Goal: Task Accomplishment & Management: Use online tool/utility

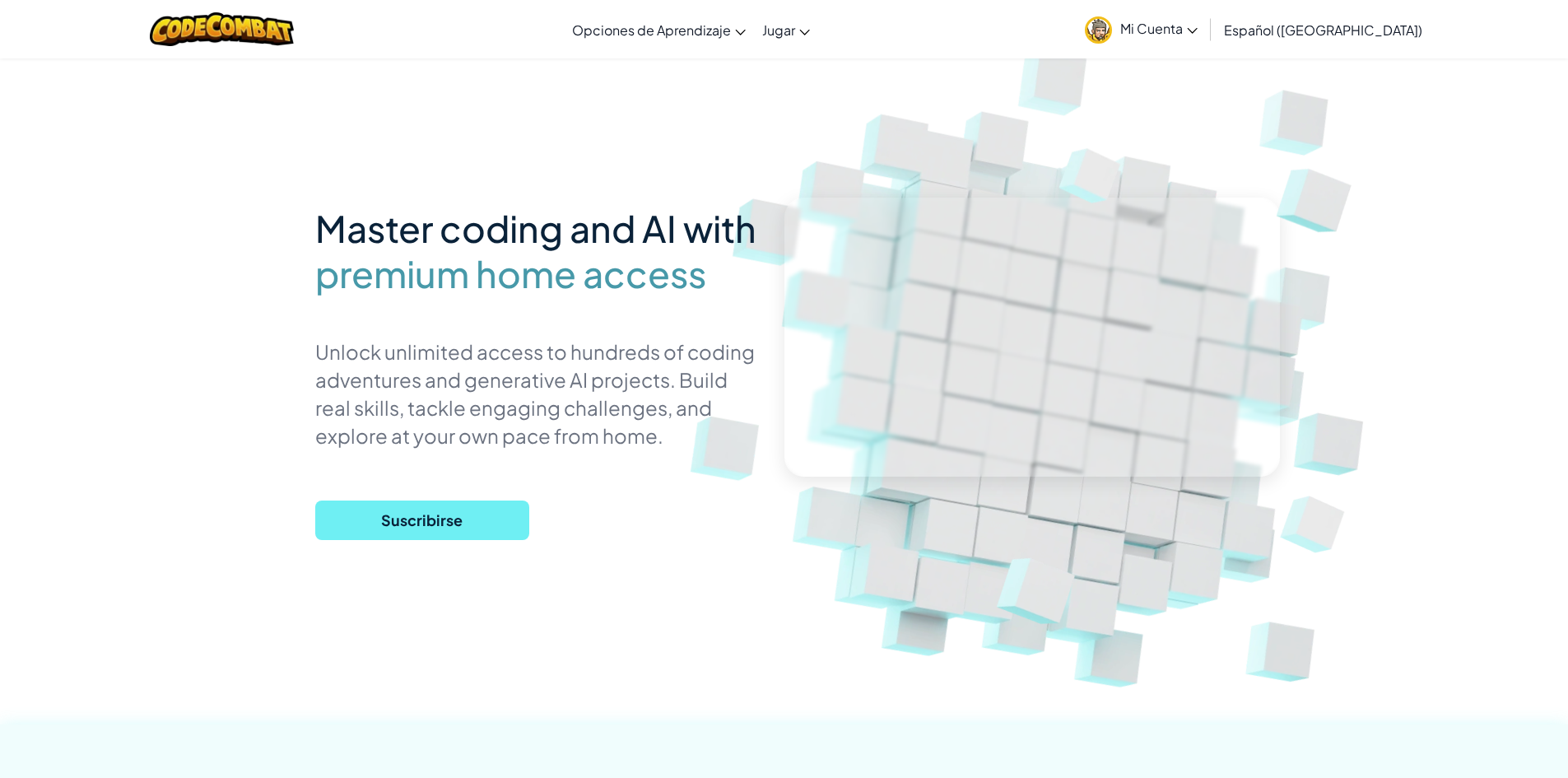
click at [441, 529] on span "Suscribirse" at bounding box center [422, 520] width 214 height 39
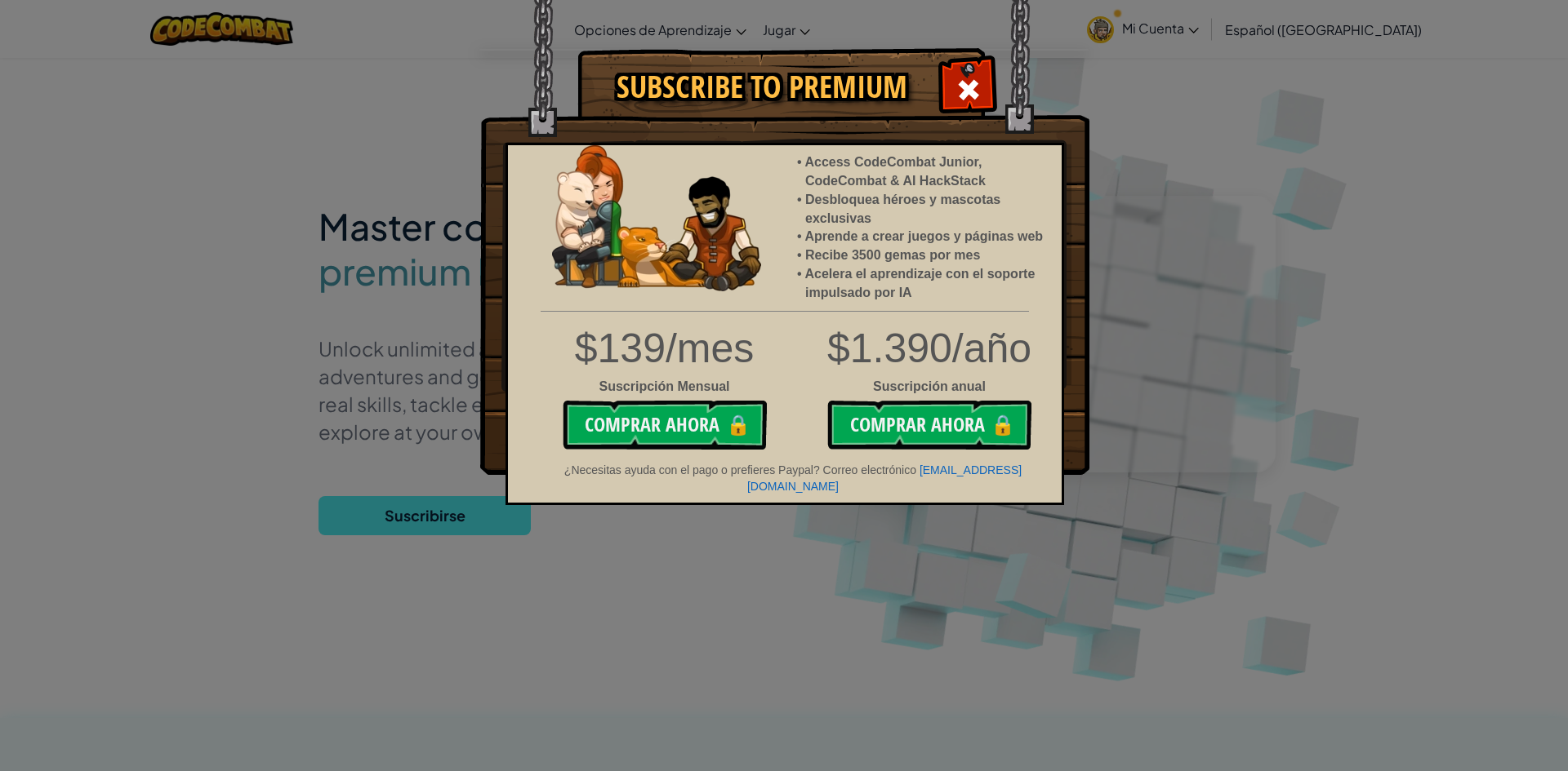
click at [1303, 148] on div "Subscribe to Premium Access CodeCombat Junior, CodeCombat & AI HackStack Desblo…" at bounding box center [784, 385] width 1568 height 771
click at [1208, 414] on div "Subscribe to Premium Access CodeCombat Junior, CodeCombat & AI HackStack Desblo…" at bounding box center [784, 385] width 1568 height 771
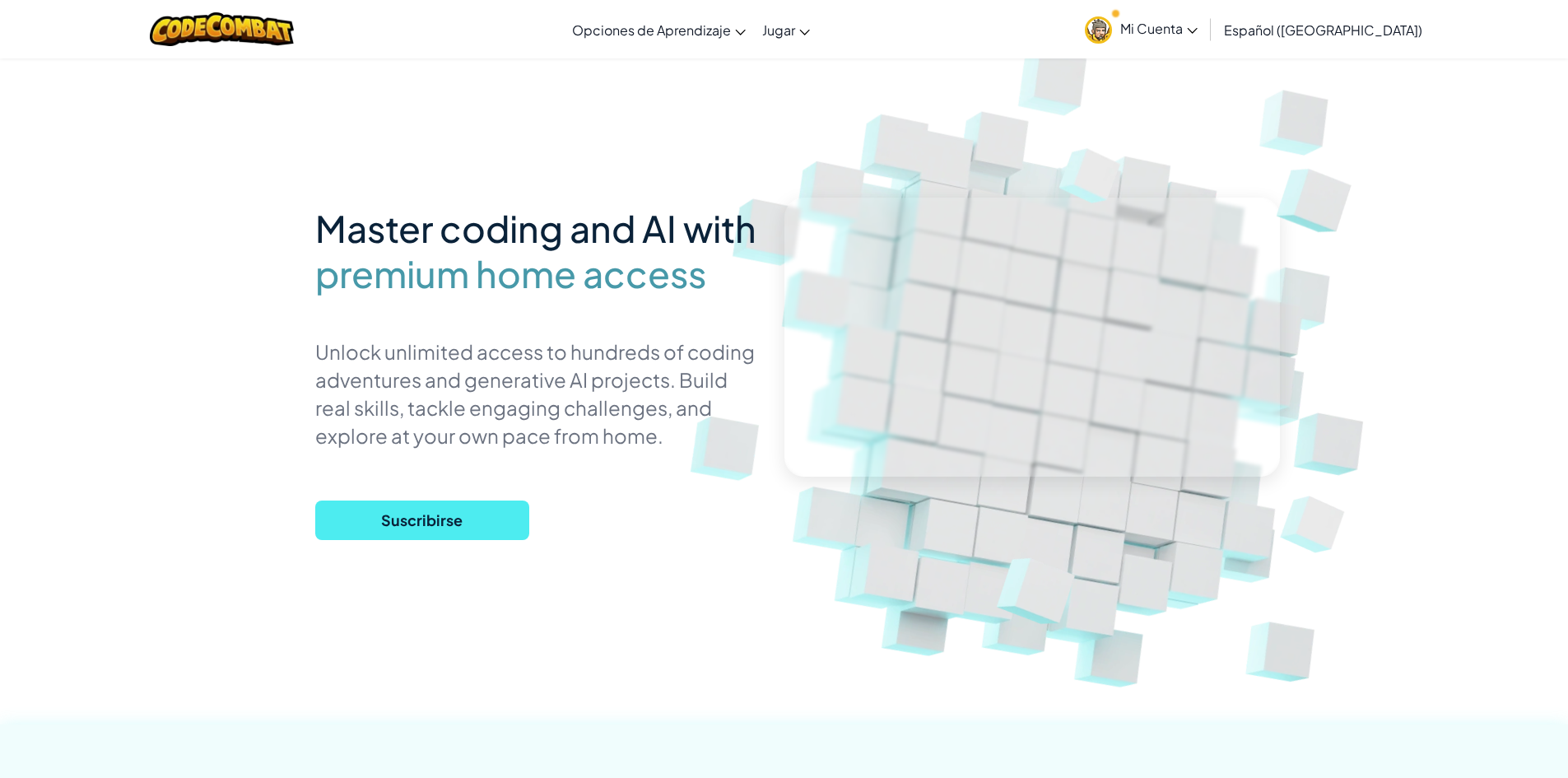
click at [1198, 34] on span "Mi Cuenta" at bounding box center [1159, 29] width 78 height 17
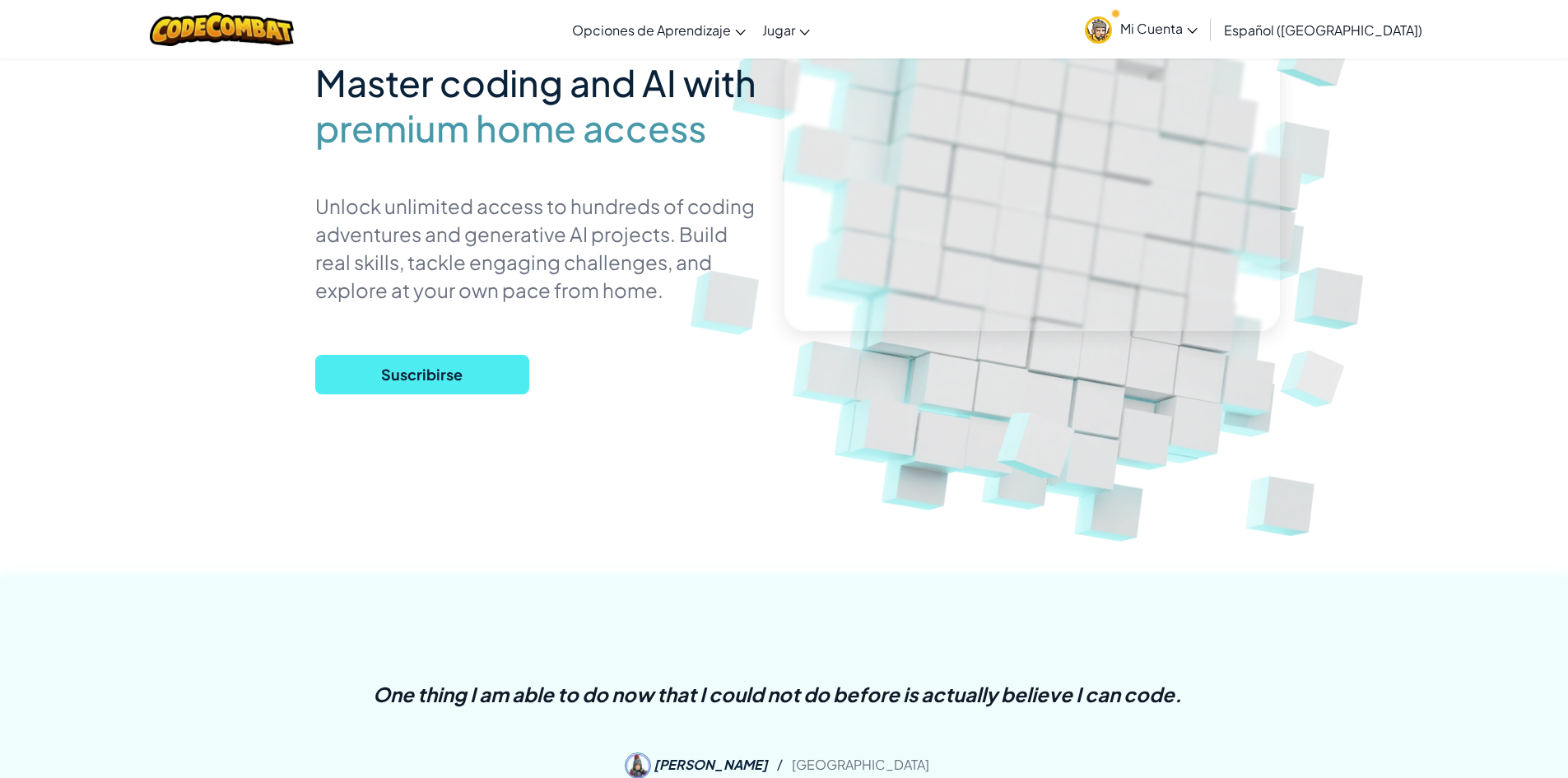
scroll to position [494, 0]
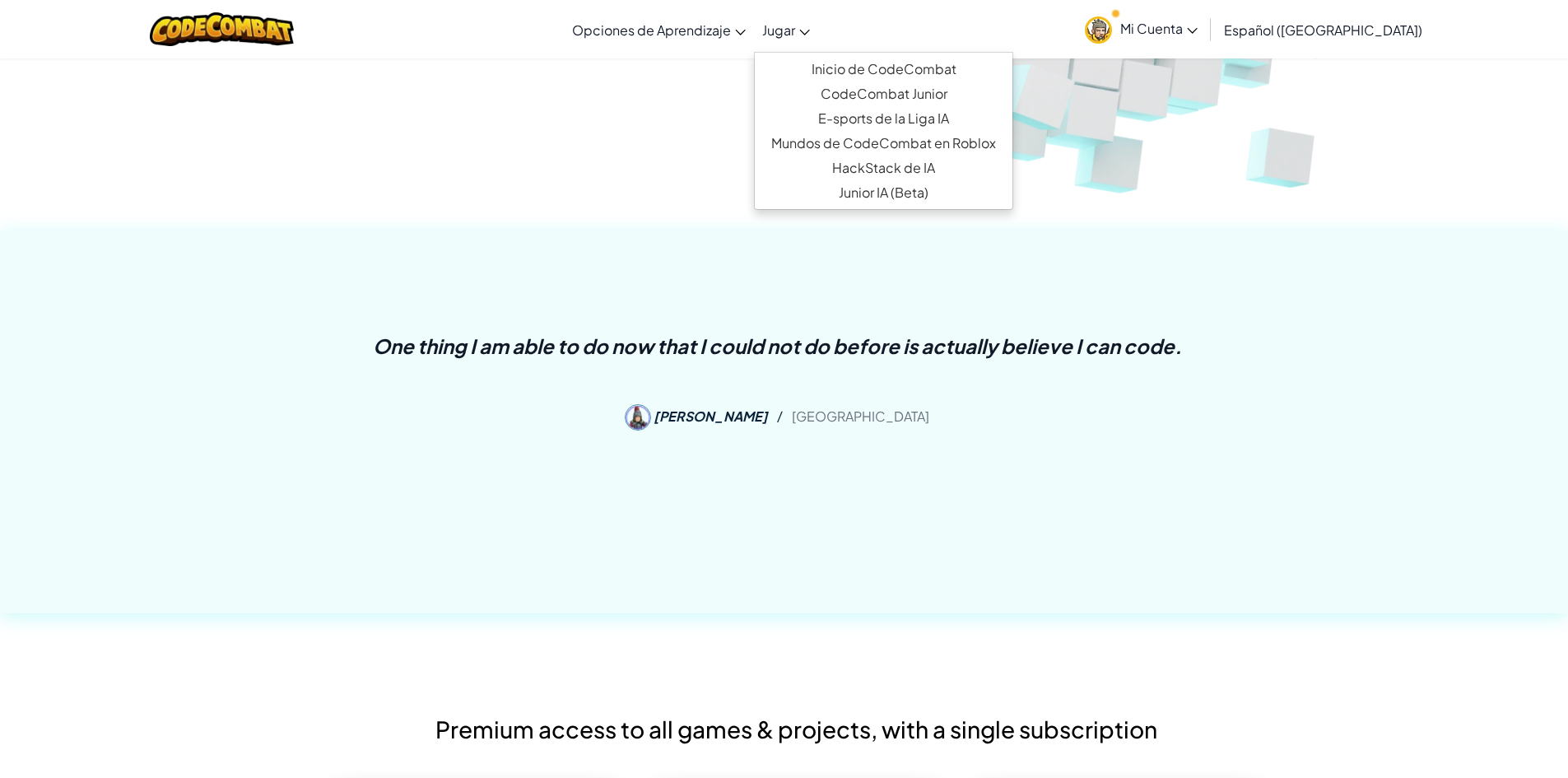
click at [795, 37] on span "Jugar" at bounding box center [779, 30] width 33 height 17
click at [948, 65] on link "Inicio de CodeCombat" at bounding box center [884, 69] width 258 height 24
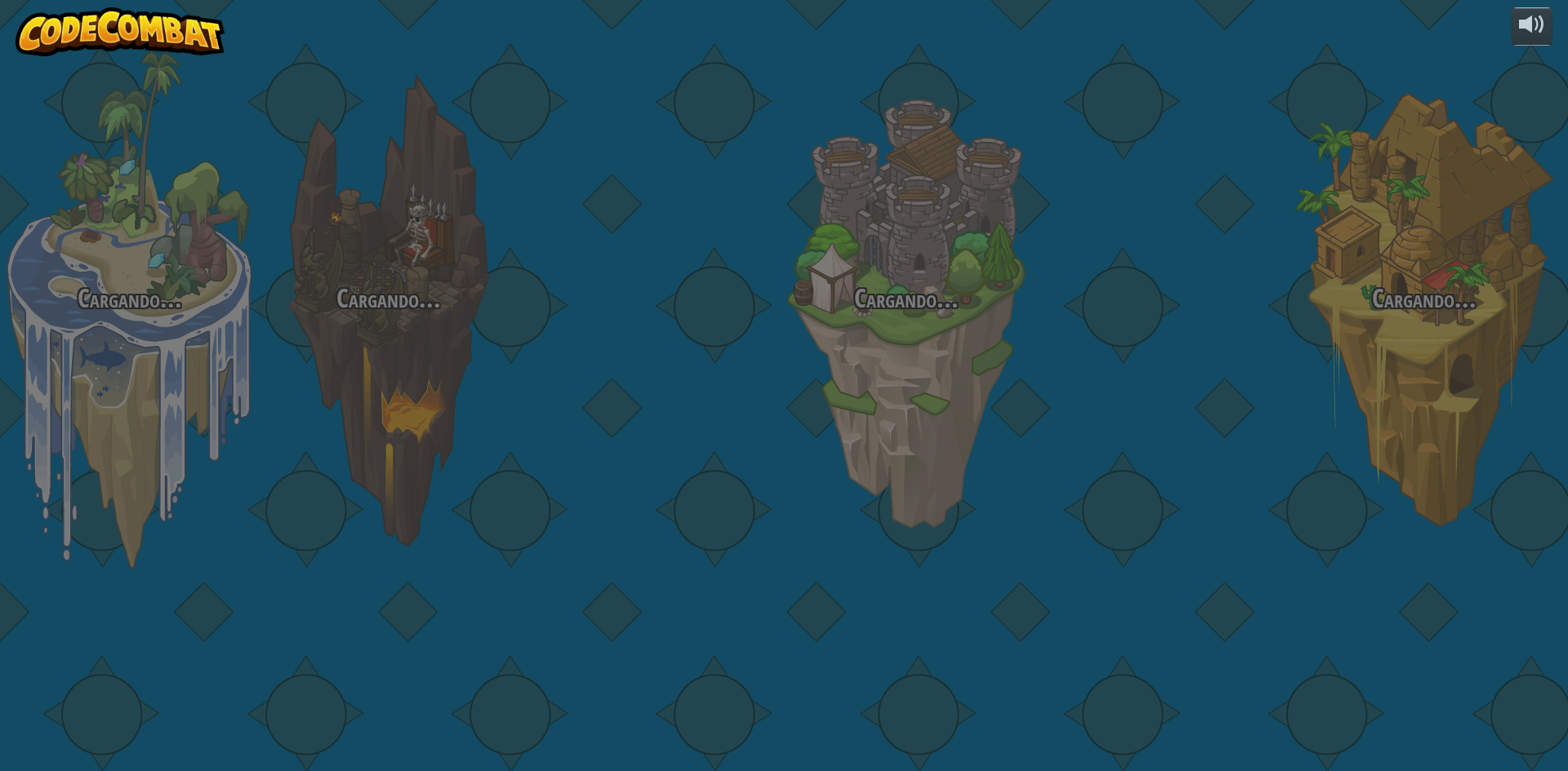
select select "es-419"
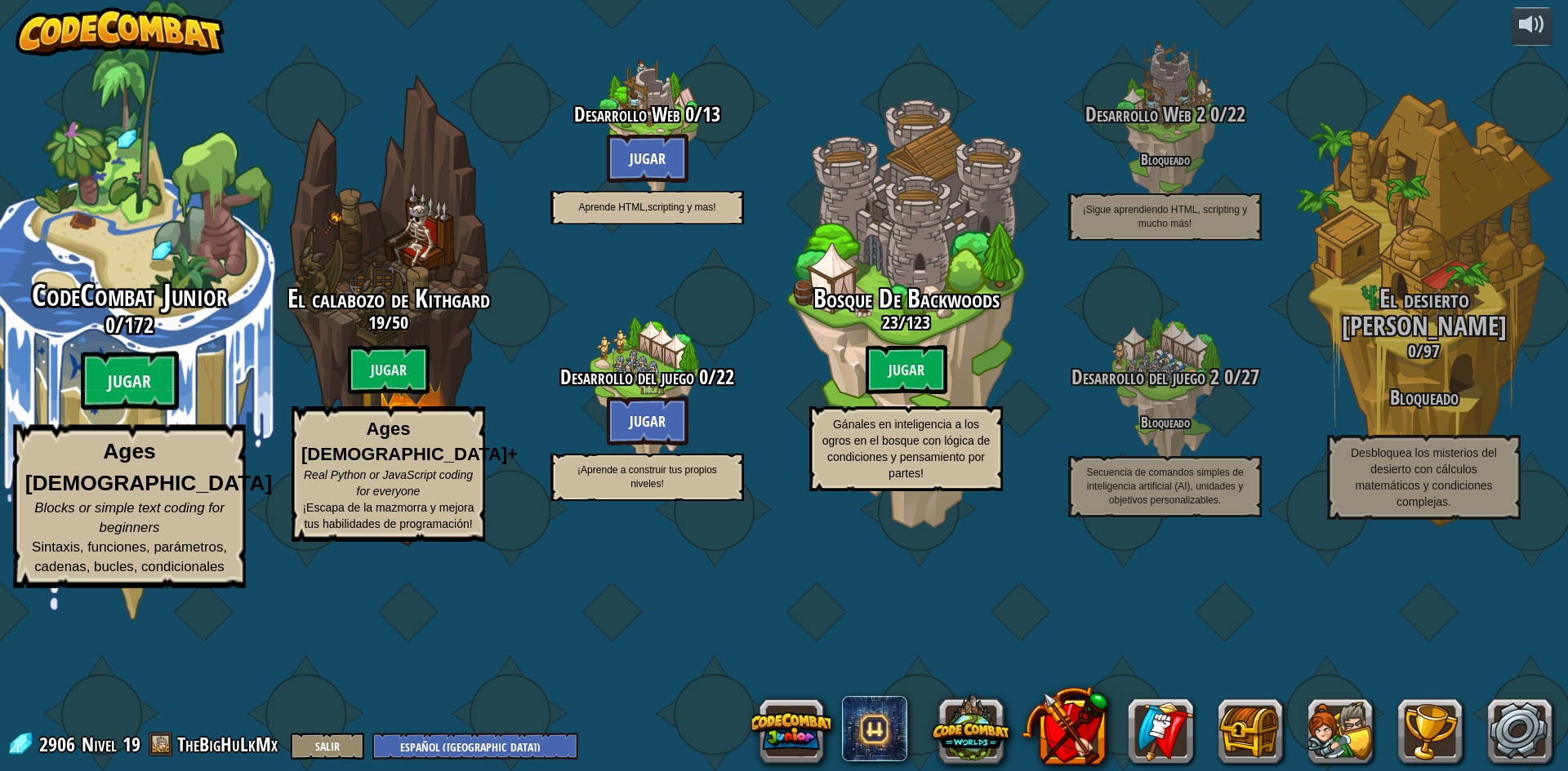
click at [156, 374] on div "CodeCombat Junior 0 / 172 Jugar Ages [DEMOGRAPHIC_DATA] Blocks or simple text c…" at bounding box center [129, 310] width 310 height 621
select select "es-419"
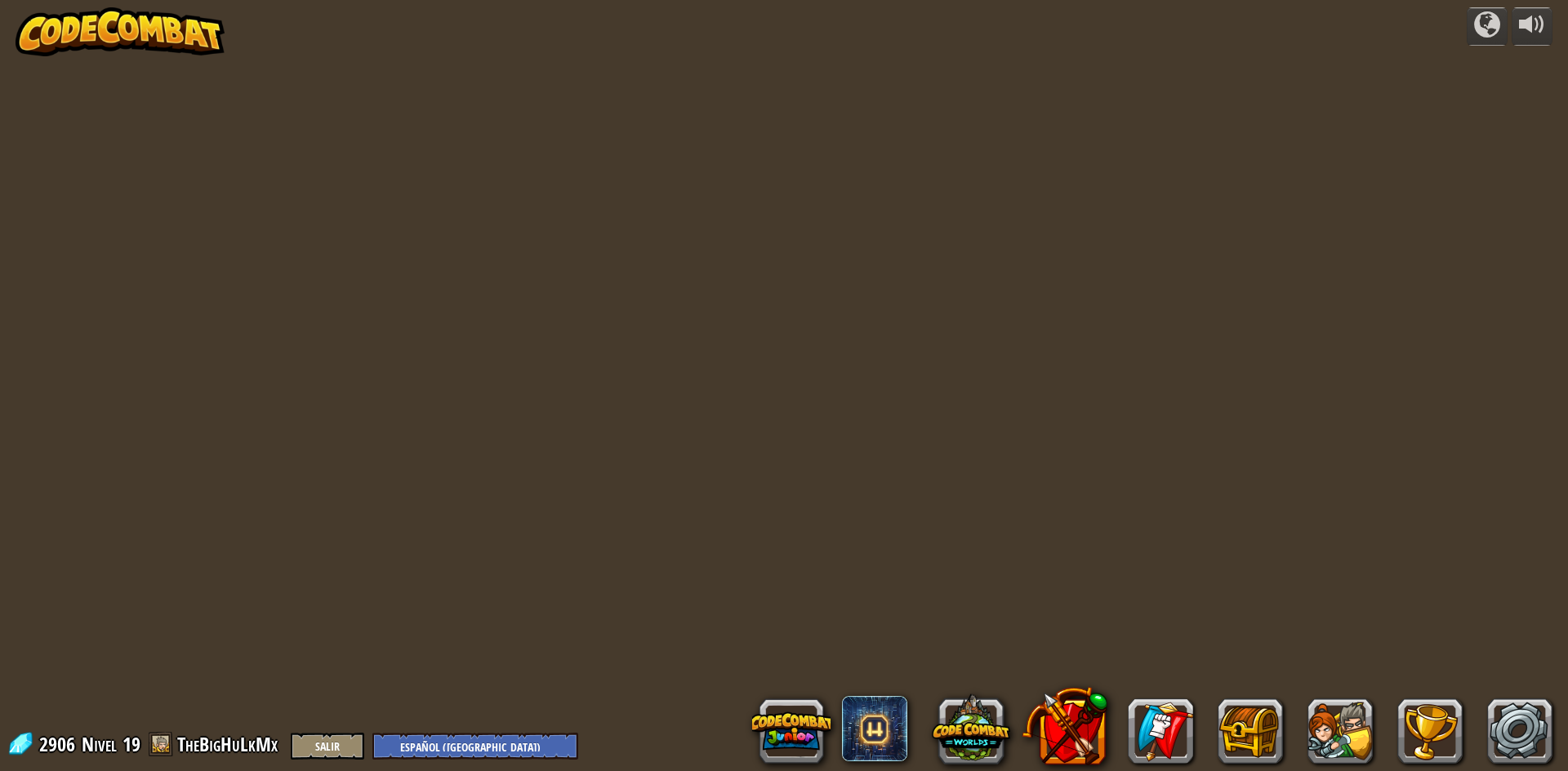
select select "es-419"
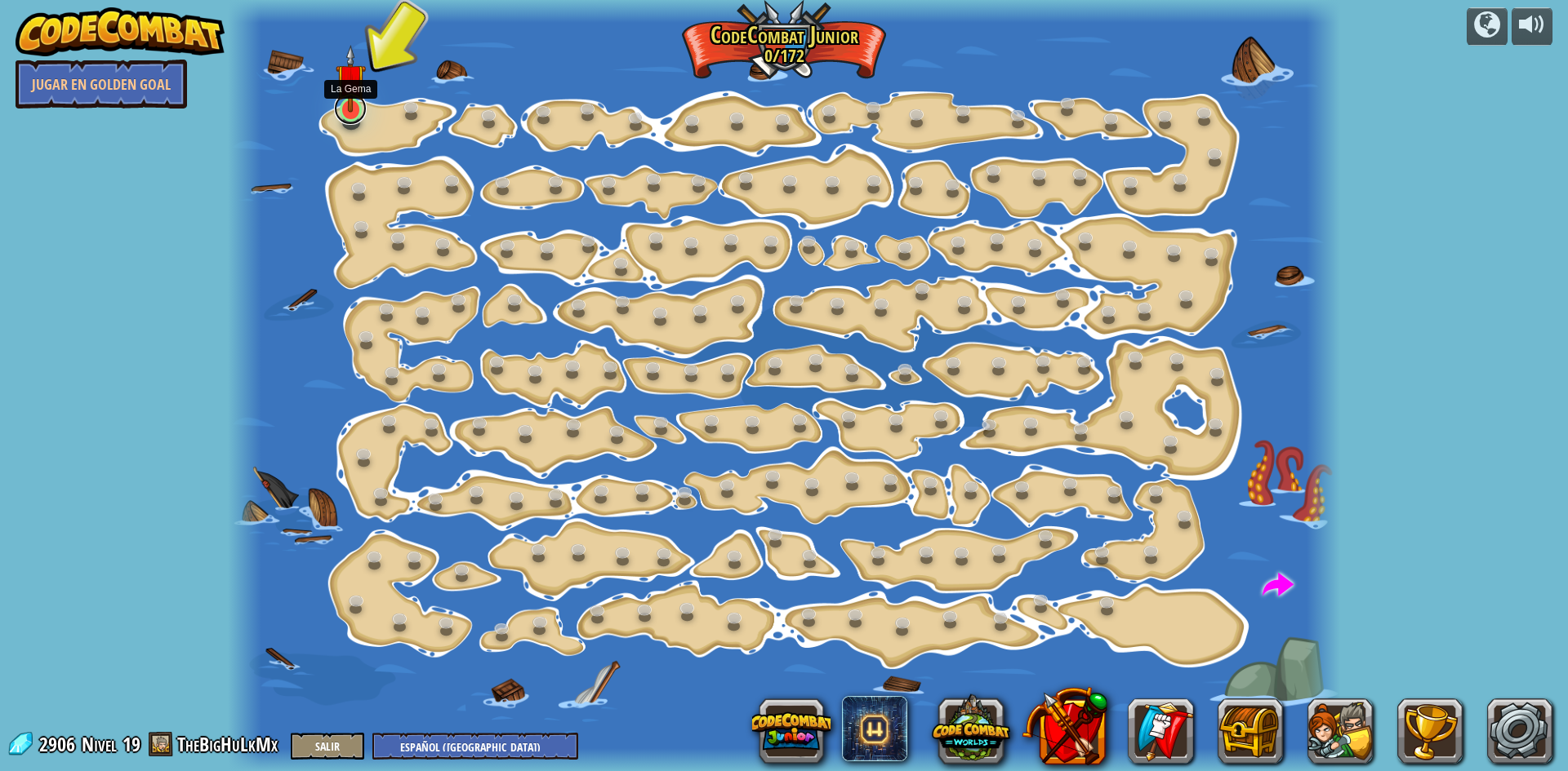
click at [346, 114] on link at bounding box center [351, 109] width 33 height 33
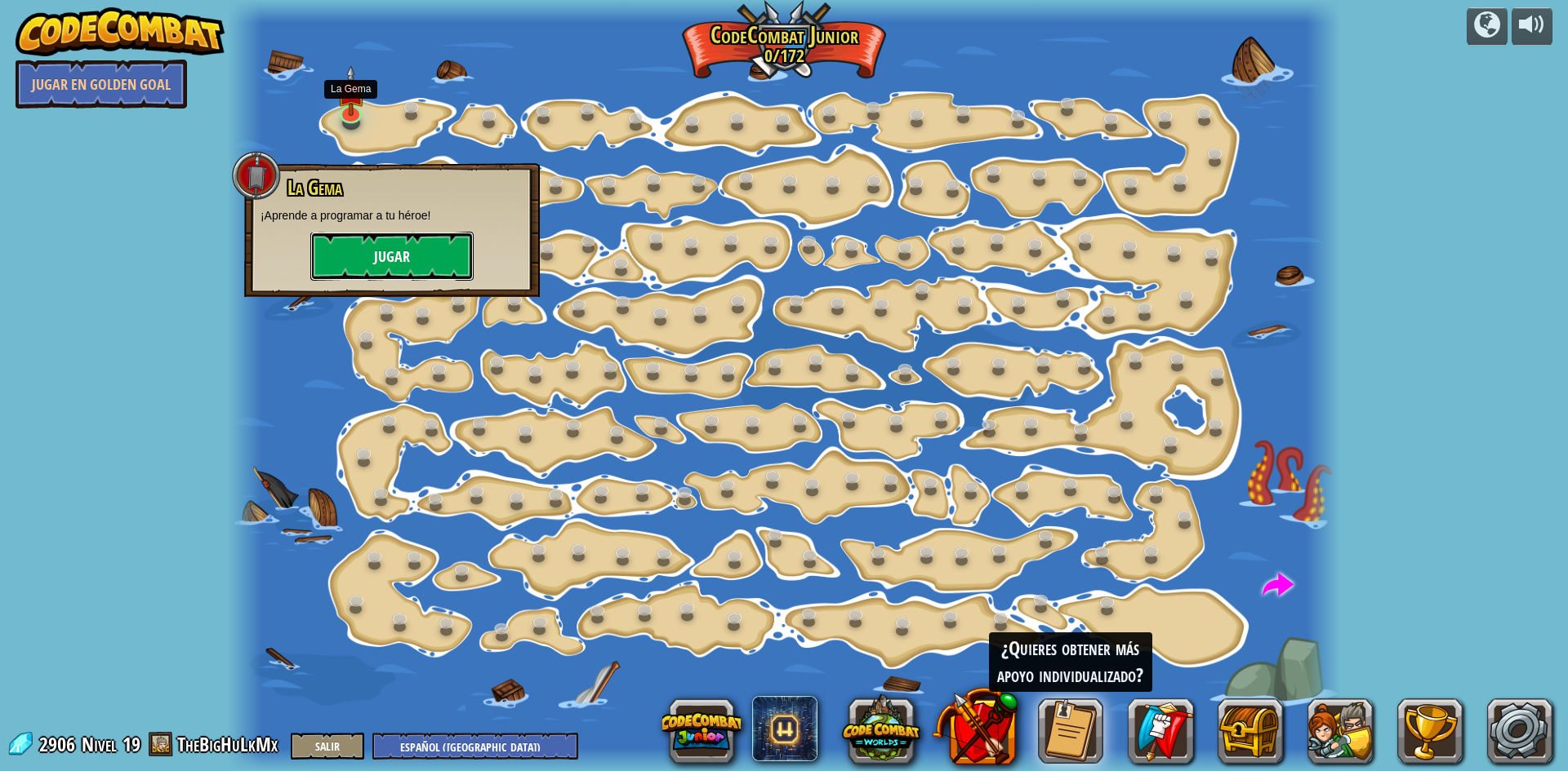
click at [417, 271] on button "Jugar" at bounding box center [391, 256] width 163 height 49
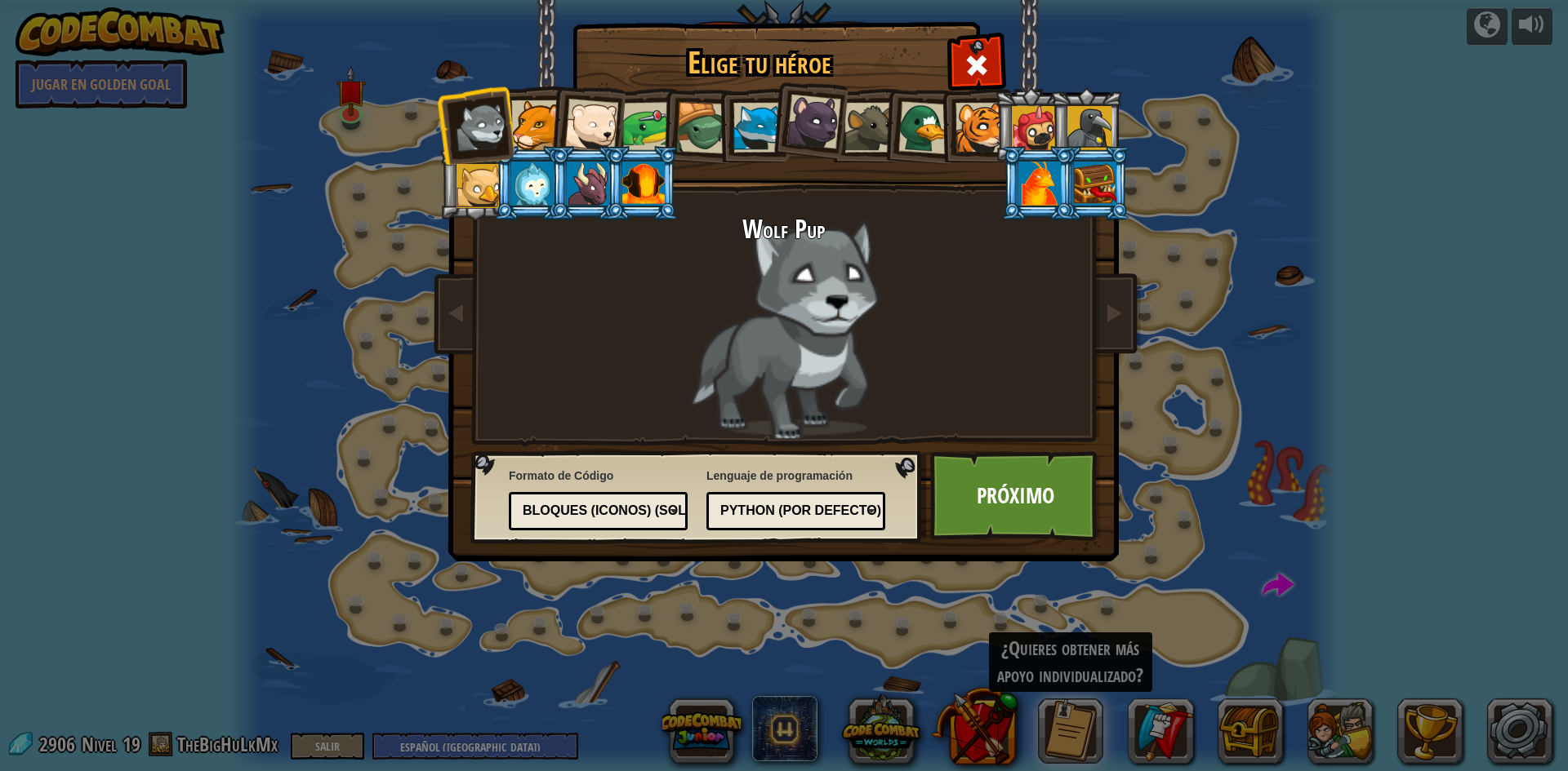
click at [1095, 126] on div at bounding box center [1089, 128] width 44 height 44
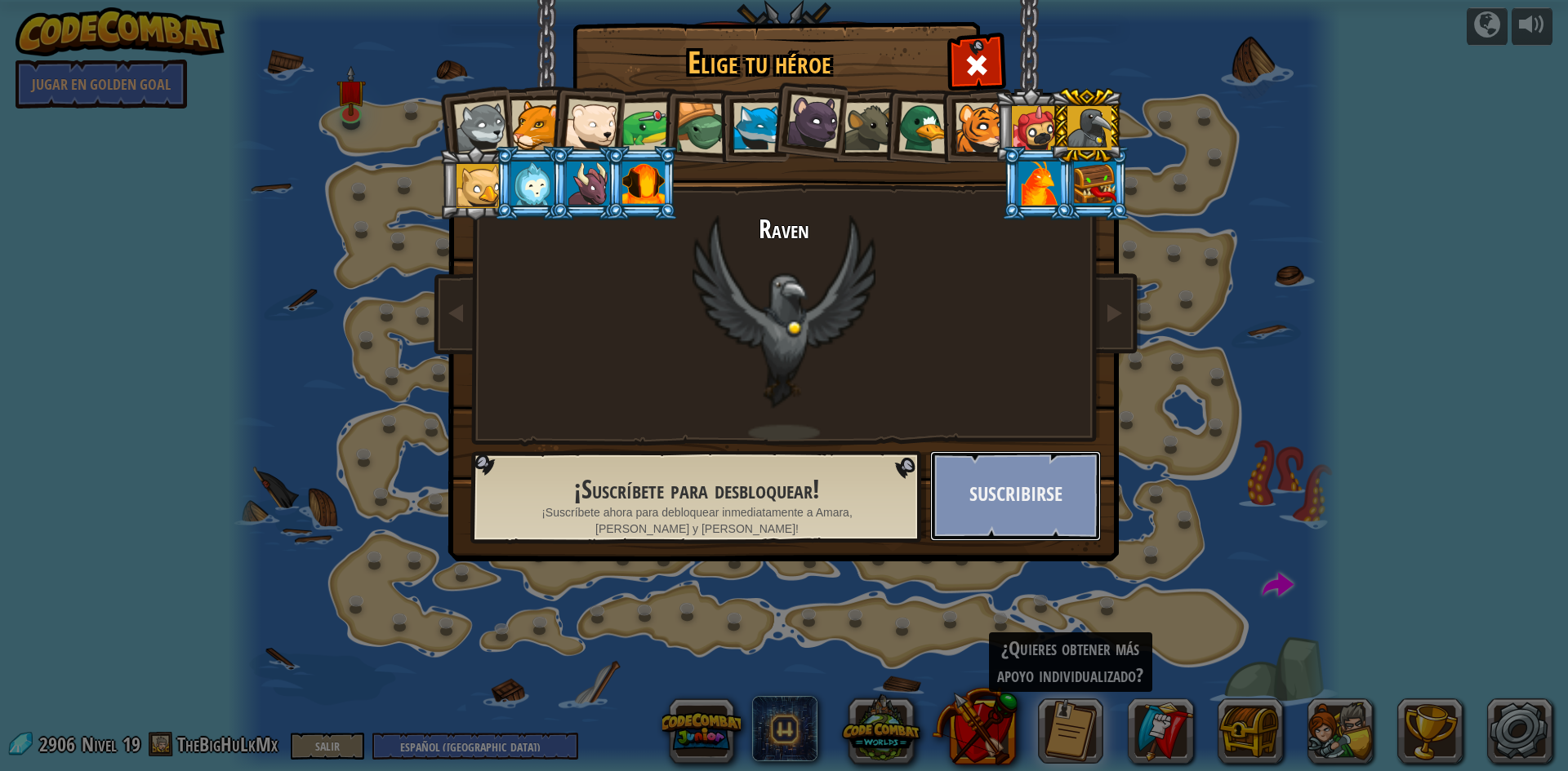
click at [1028, 509] on button "Suscribirse" at bounding box center [1015, 496] width 171 height 90
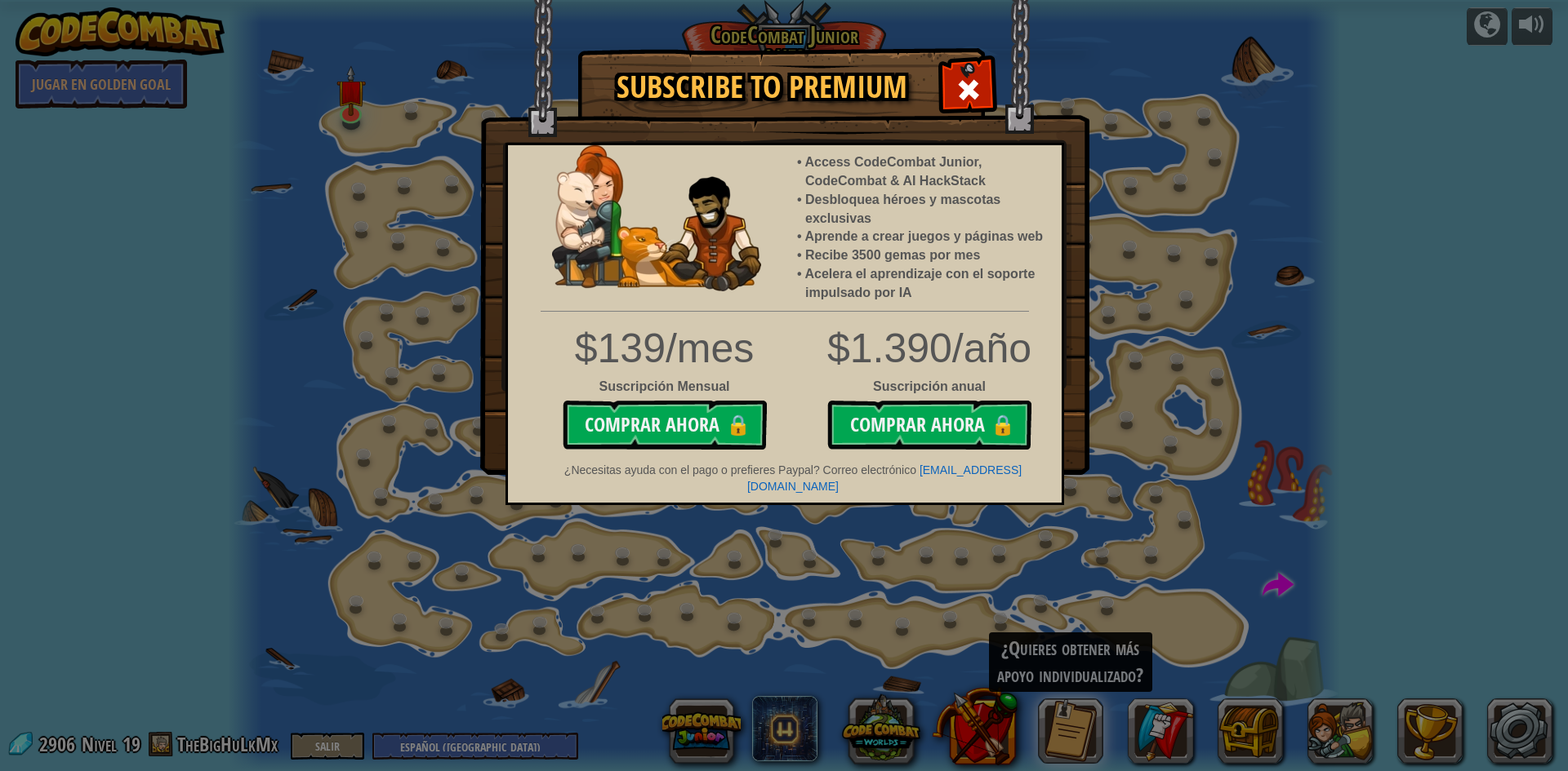
click at [840, 548] on div "Subscribe to Premium Access CodeCombat Junior, CodeCombat & AI HackStack Desblo…" at bounding box center [784, 385] width 1568 height 771
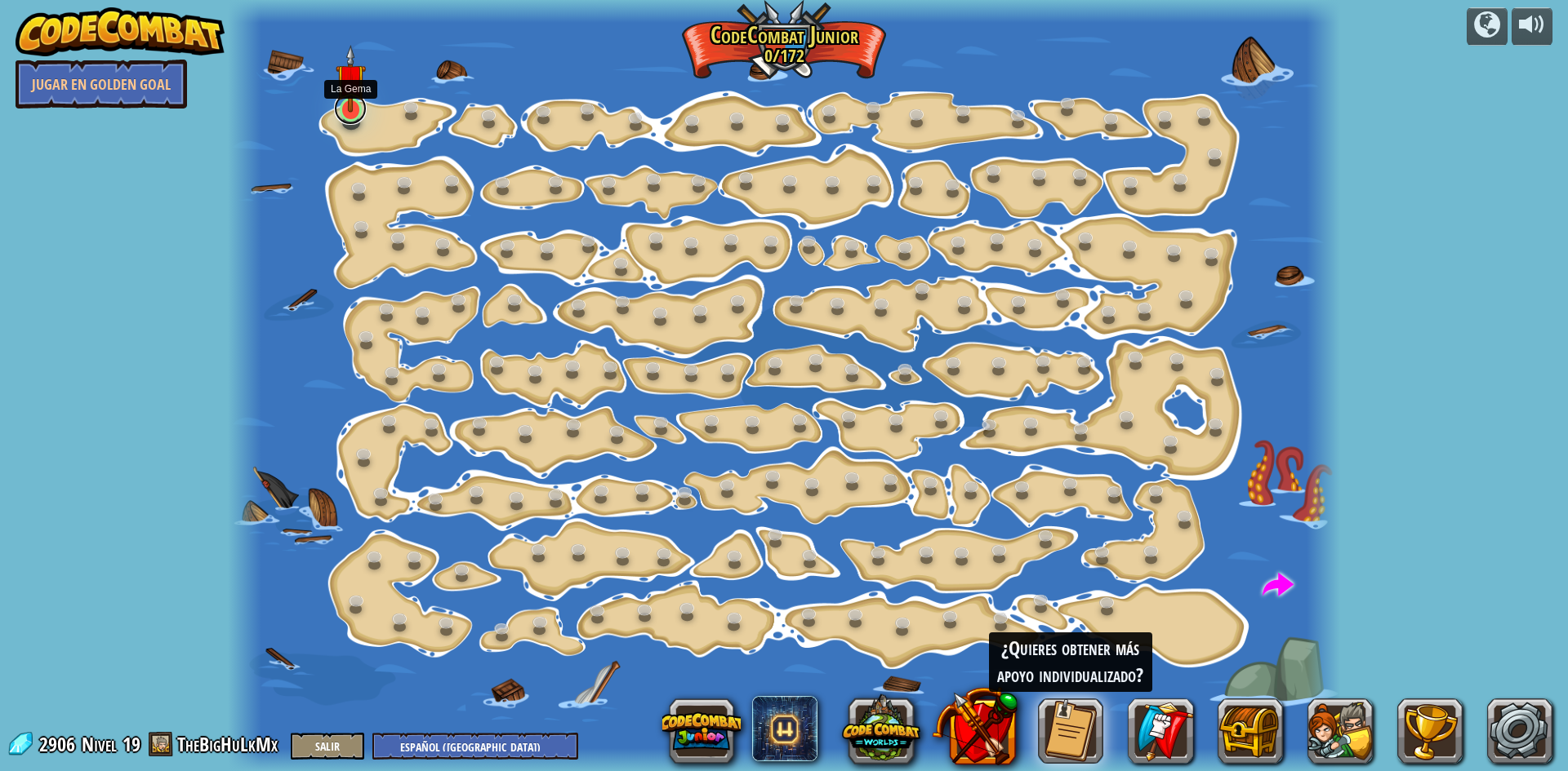
click at [359, 115] on link at bounding box center [351, 109] width 33 height 33
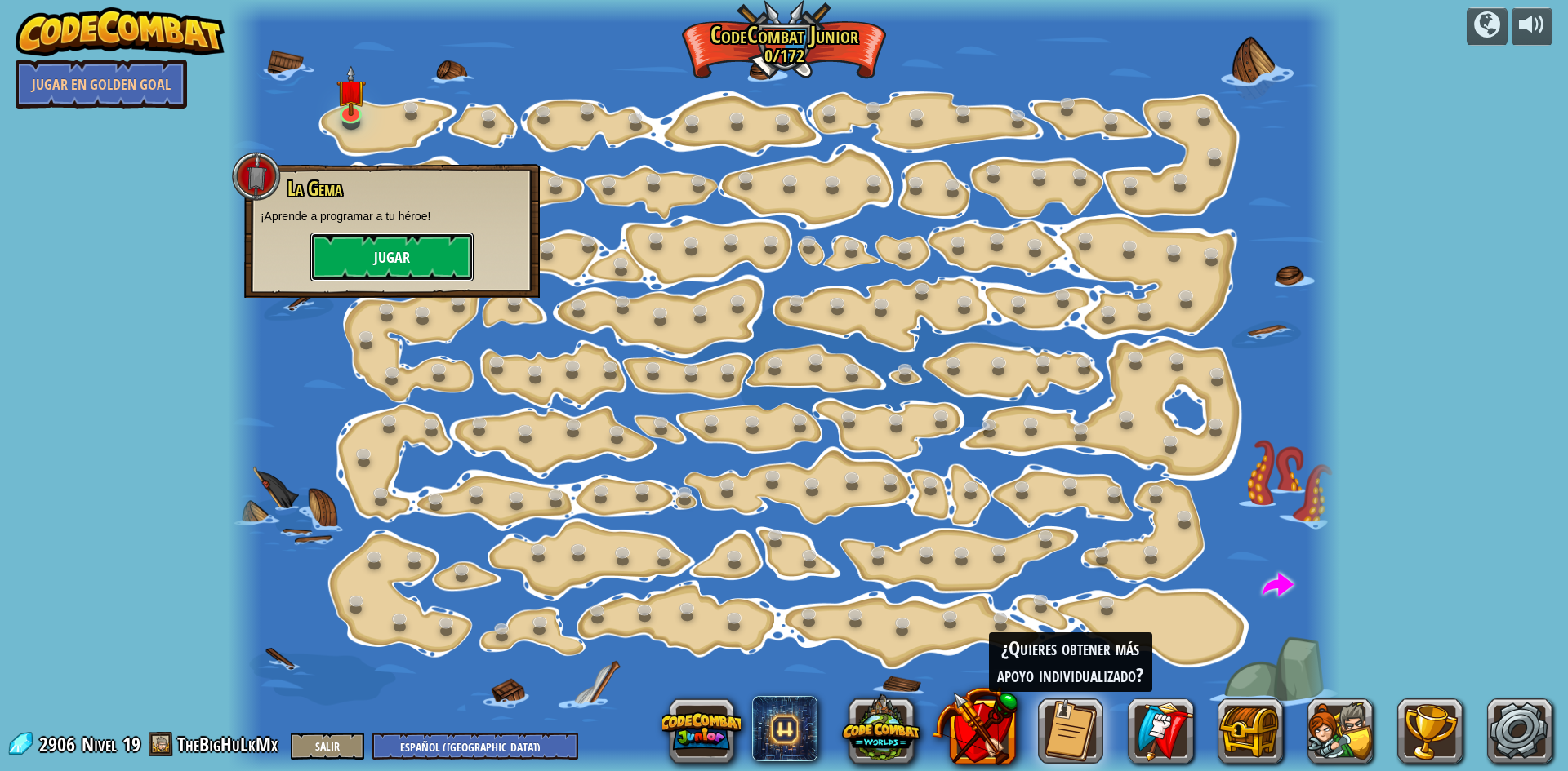
click at [392, 257] on button "Jugar" at bounding box center [391, 256] width 163 height 49
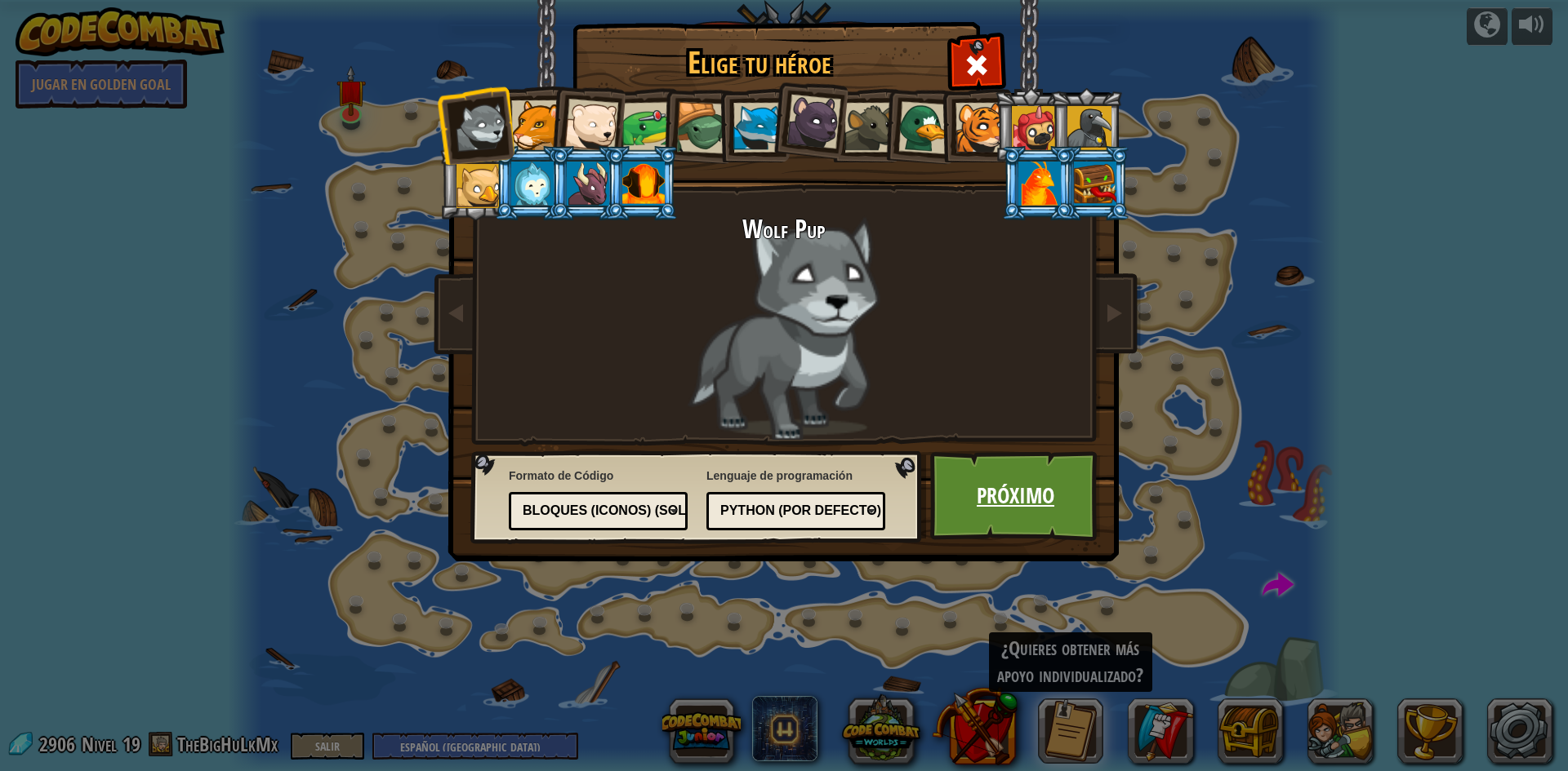
click at [994, 498] on link "Próximo" at bounding box center [1015, 496] width 171 height 90
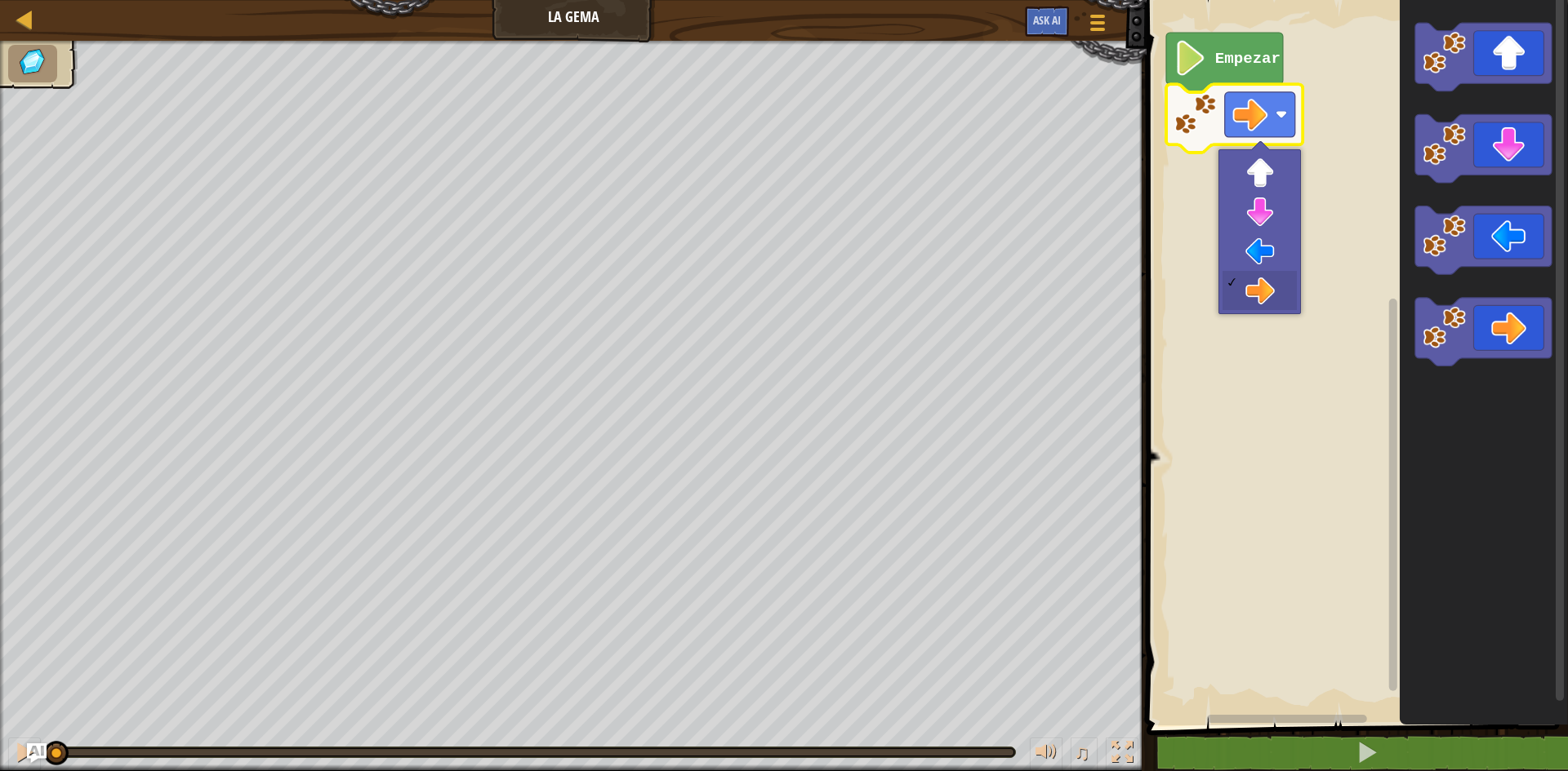
click at [1261, 111] on image "Espacio de trabajo de Blockly" at bounding box center [1249, 114] width 35 height 35
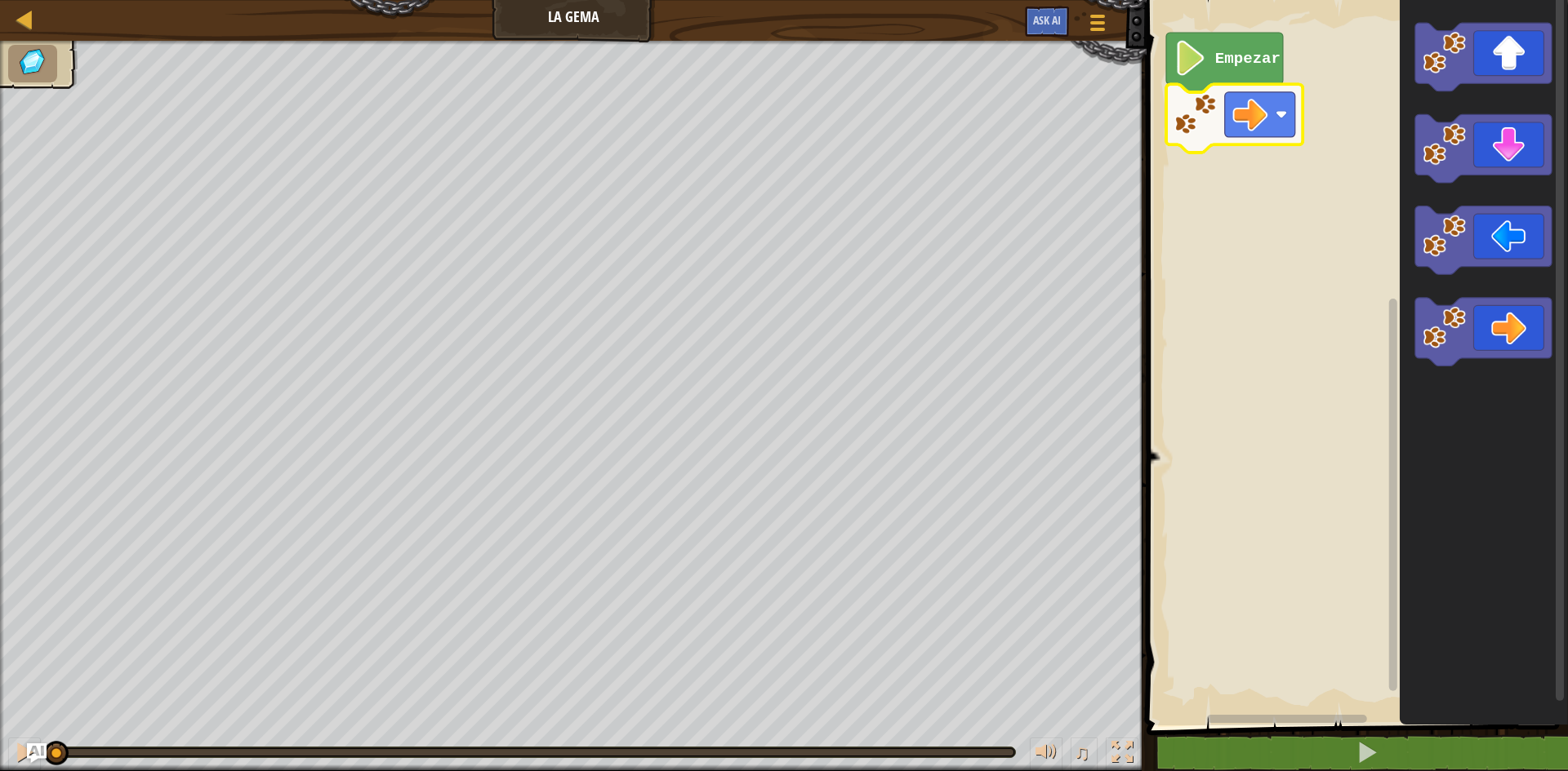
click at [1236, 58] on text "Empezar" at bounding box center [1247, 59] width 66 height 18
click at [1253, 59] on text "Empezar" at bounding box center [1247, 59] width 66 height 18
click at [1278, 208] on rect "Espacio de trabajo de Blockly" at bounding box center [1354, 359] width 426 height 734
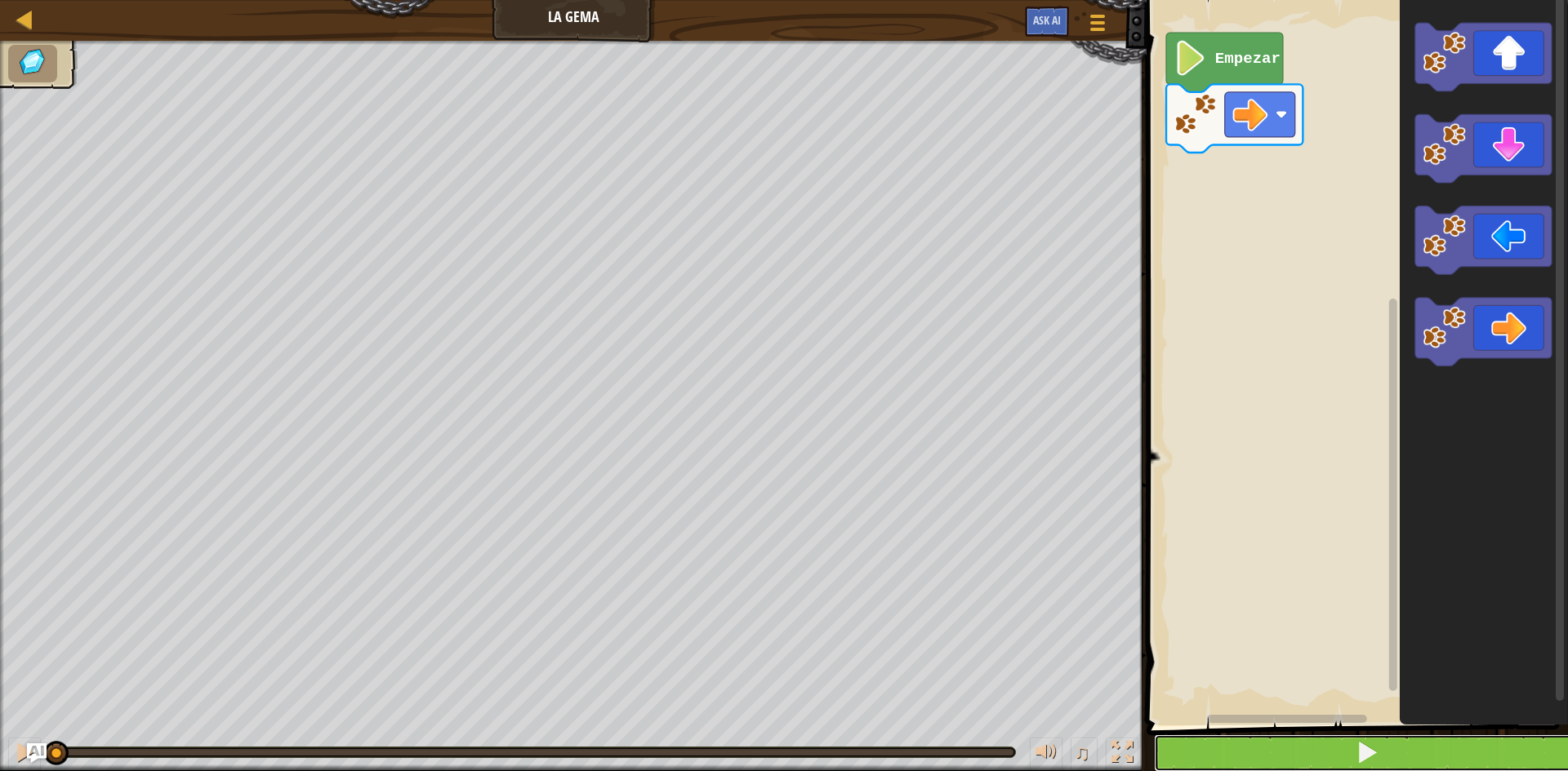
click at [1363, 755] on span at bounding box center [1367, 752] width 22 height 22
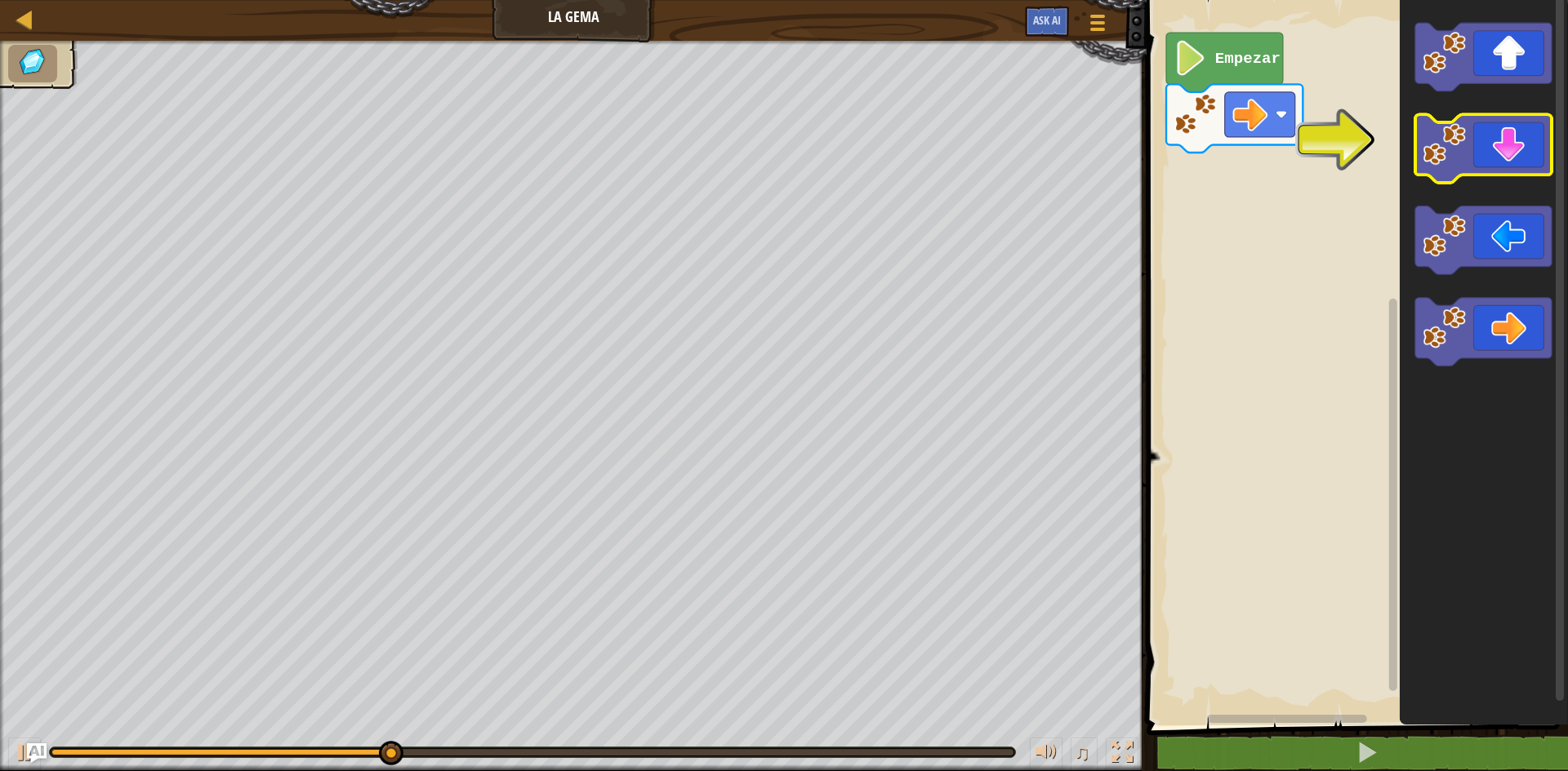
click at [1483, 149] on icon "Espacio de trabajo de Blockly" at bounding box center [1483, 149] width 136 height 68
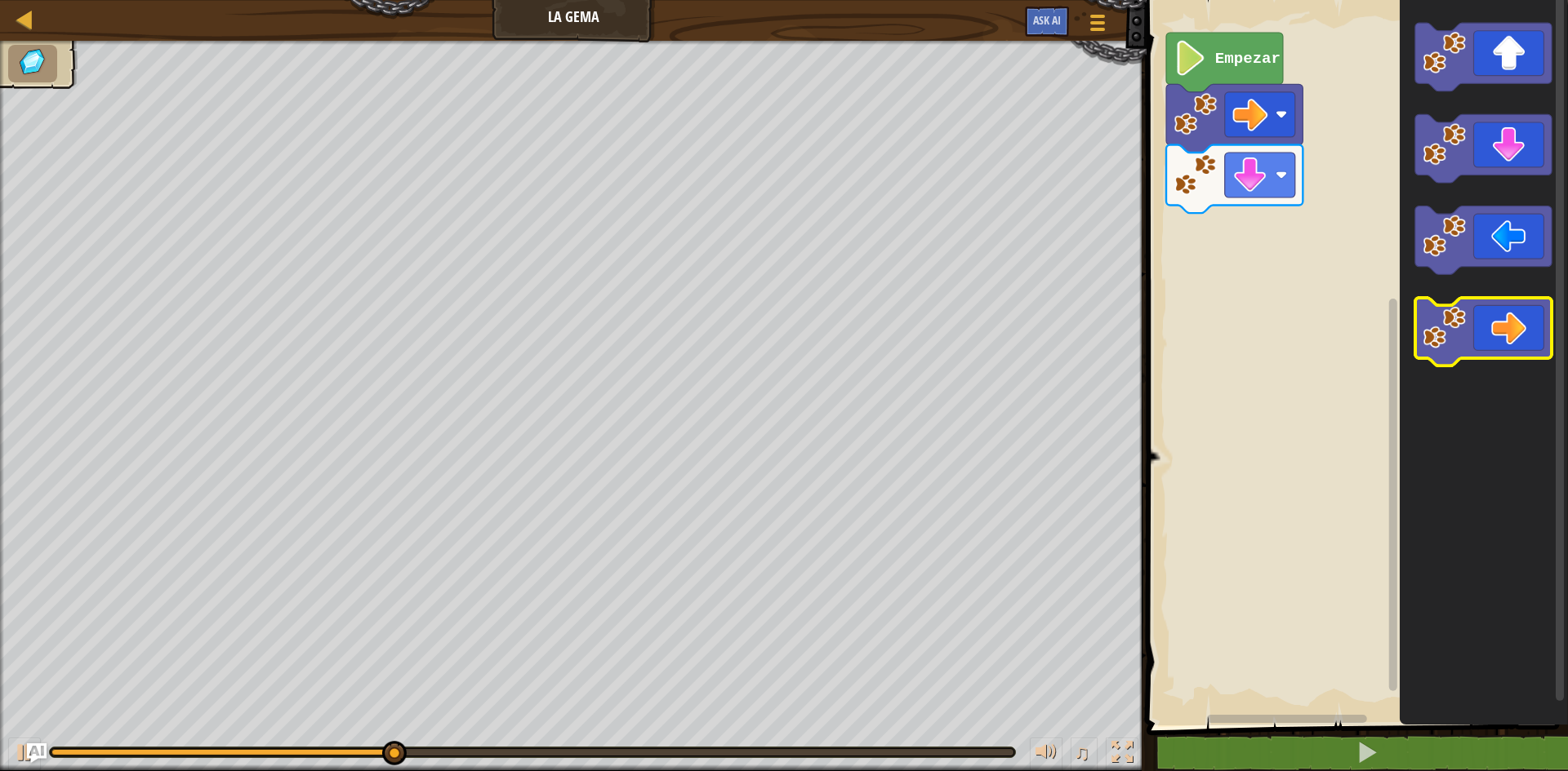
click at [1521, 342] on icon "Espacio de trabajo de Blockly" at bounding box center [1483, 332] width 136 height 68
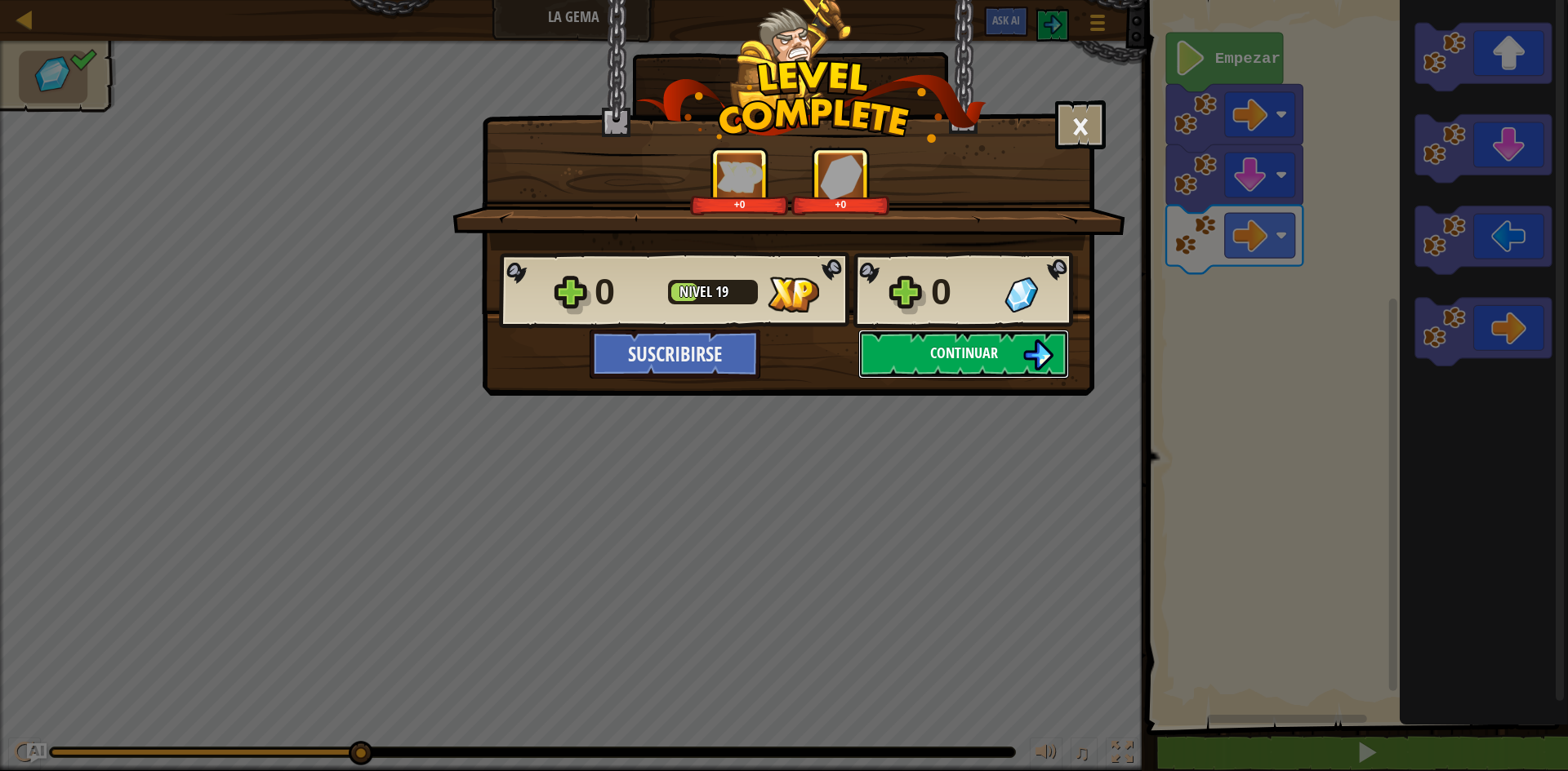
click at [980, 351] on span "Continuar" at bounding box center [963, 353] width 67 height 21
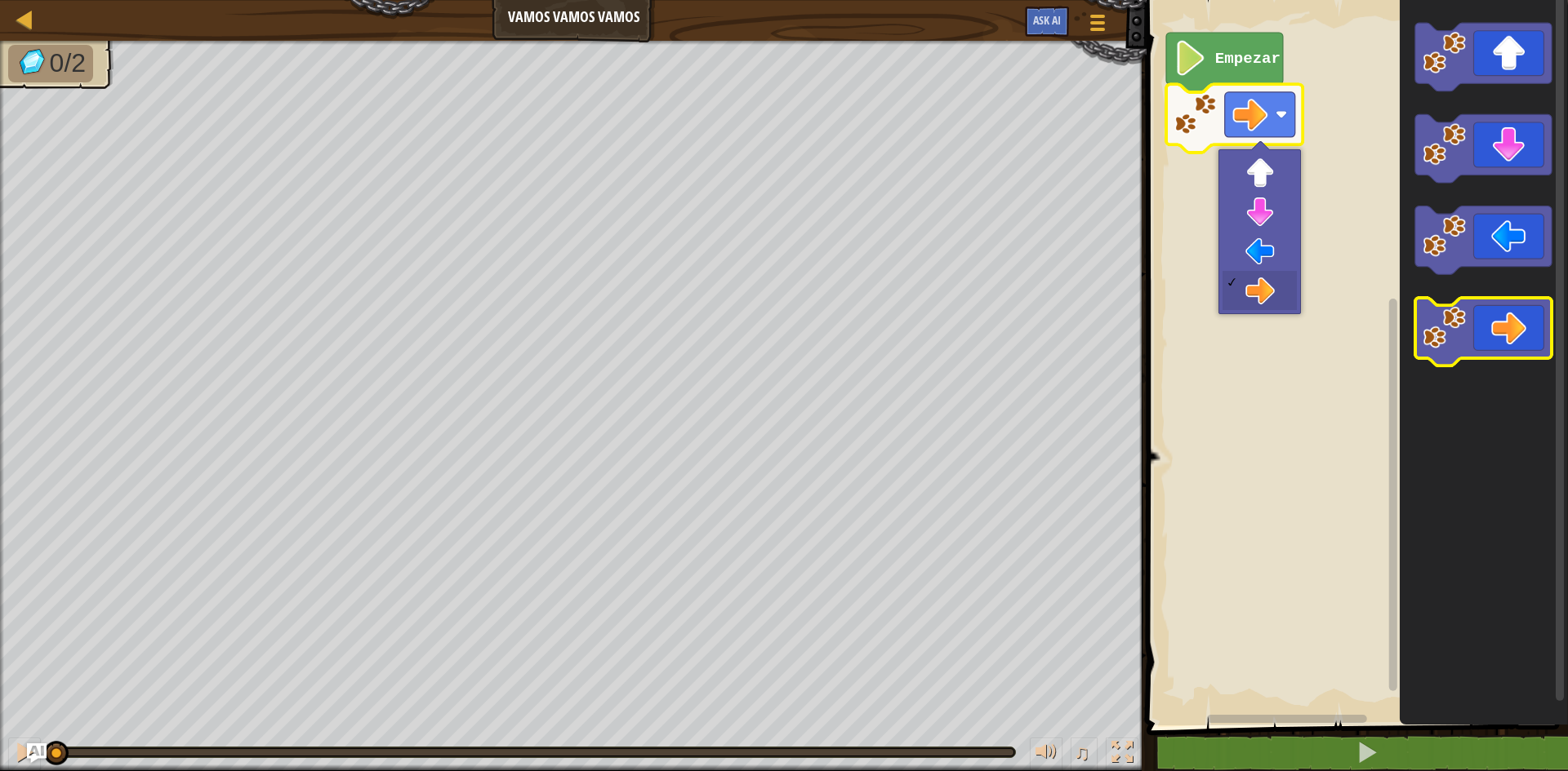
click at [1509, 367] on icon "Espacio de trabajo de Blockly" at bounding box center [1483, 359] width 168 height 734
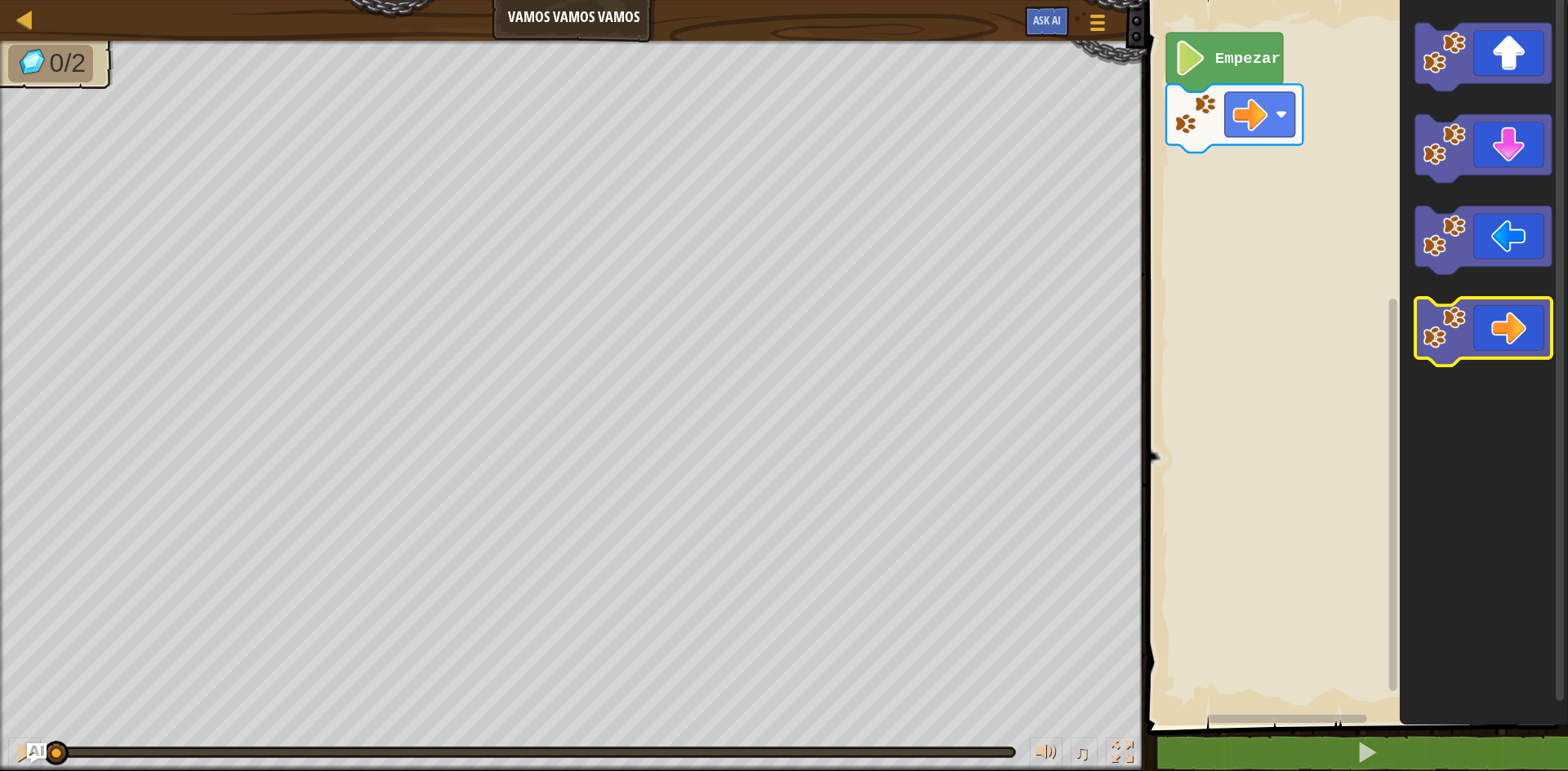
click at [1503, 335] on icon "Espacio de trabajo de Blockly" at bounding box center [1483, 332] width 136 height 68
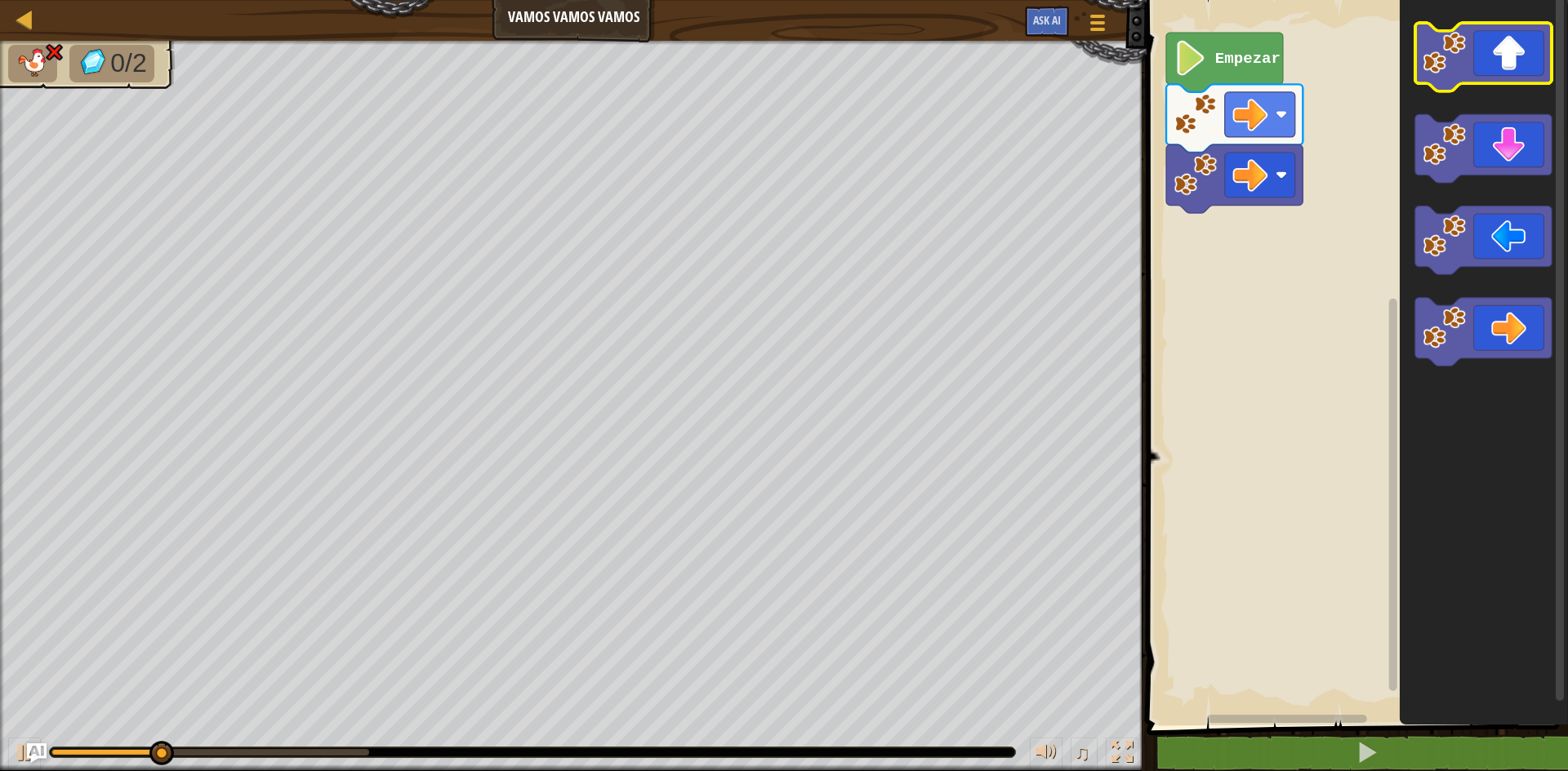
click at [1504, 56] on icon "Espacio de trabajo de Blockly" at bounding box center [1483, 56] width 136 height 68
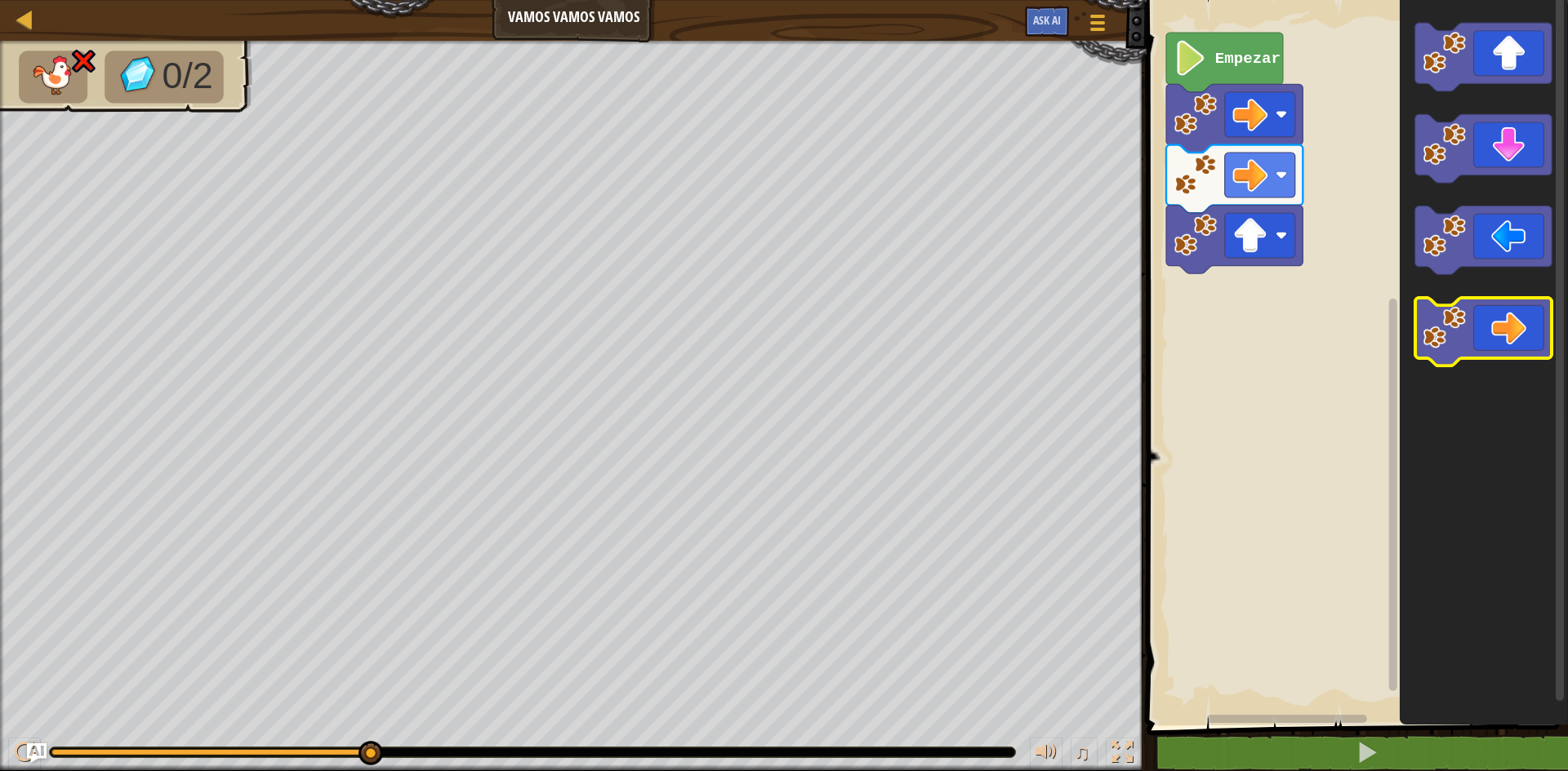
click at [1490, 334] on icon "Espacio de trabajo de Blockly" at bounding box center [1483, 332] width 136 height 68
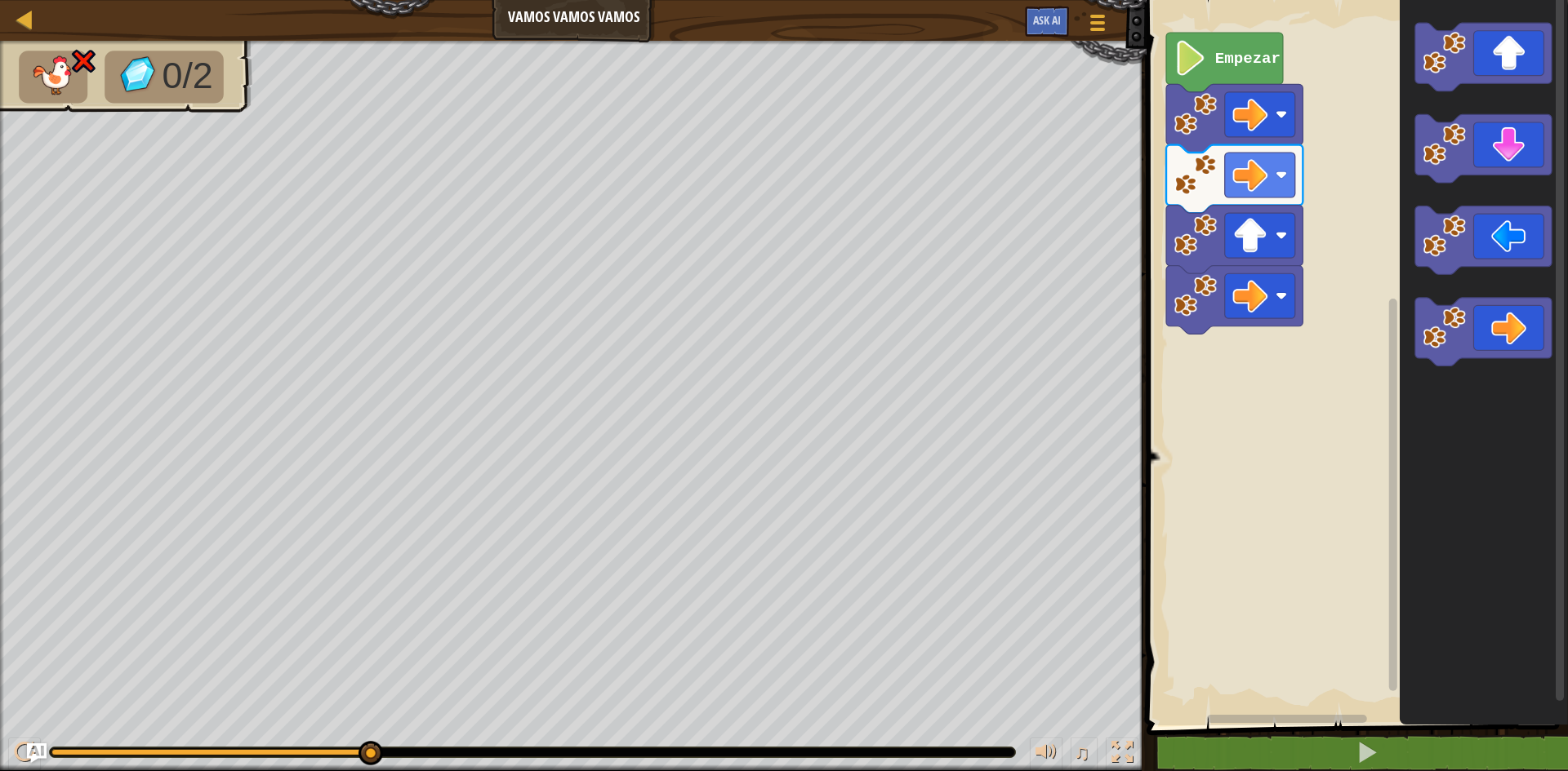
click at [1212, 52] on icon "Espacio de trabajo de Blockly" at bounding box center [1224, 62] width 117 height 60
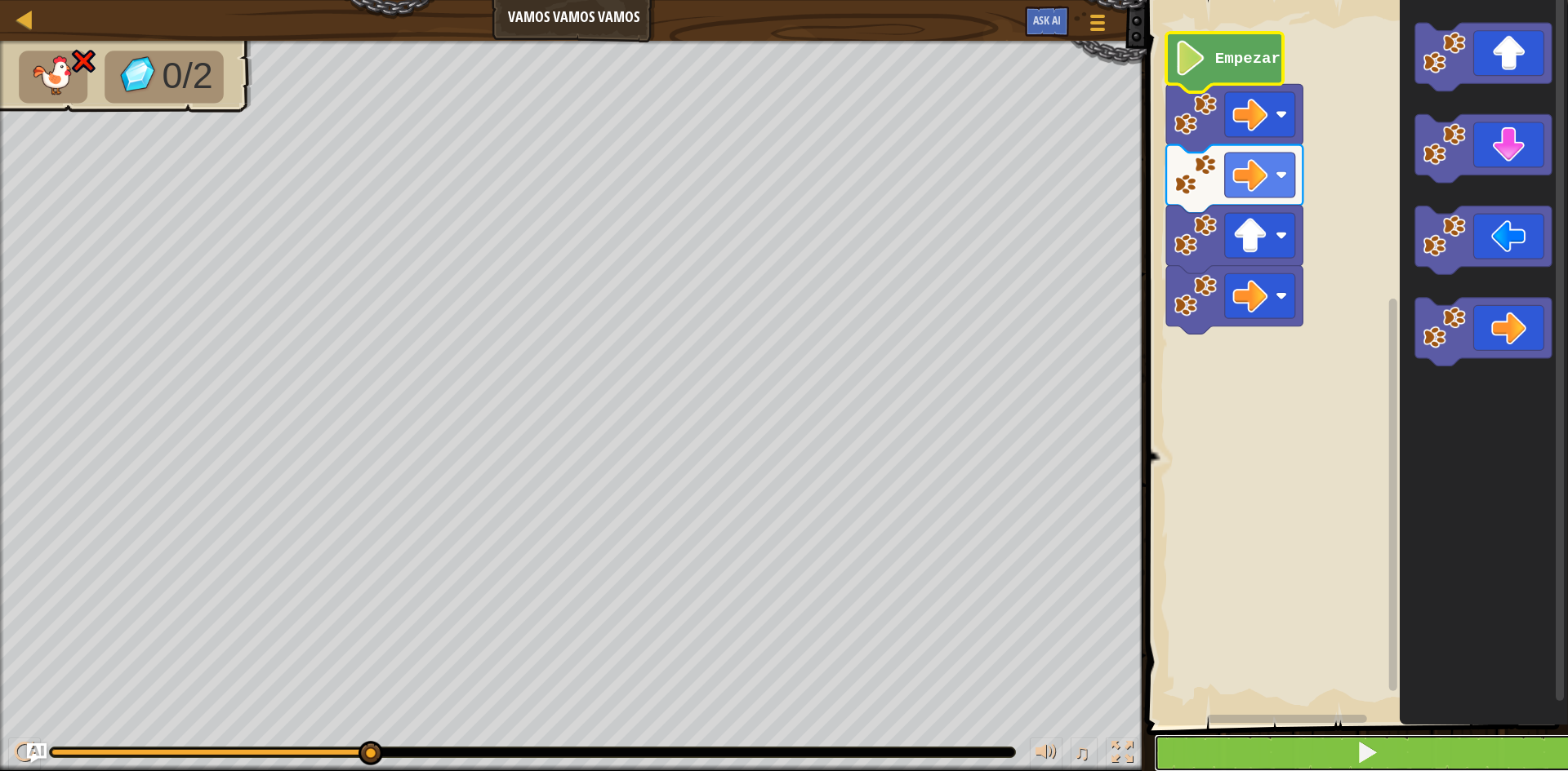
click at [1400, 745] on button at bounding box center [1366, 753] width 426 height 37
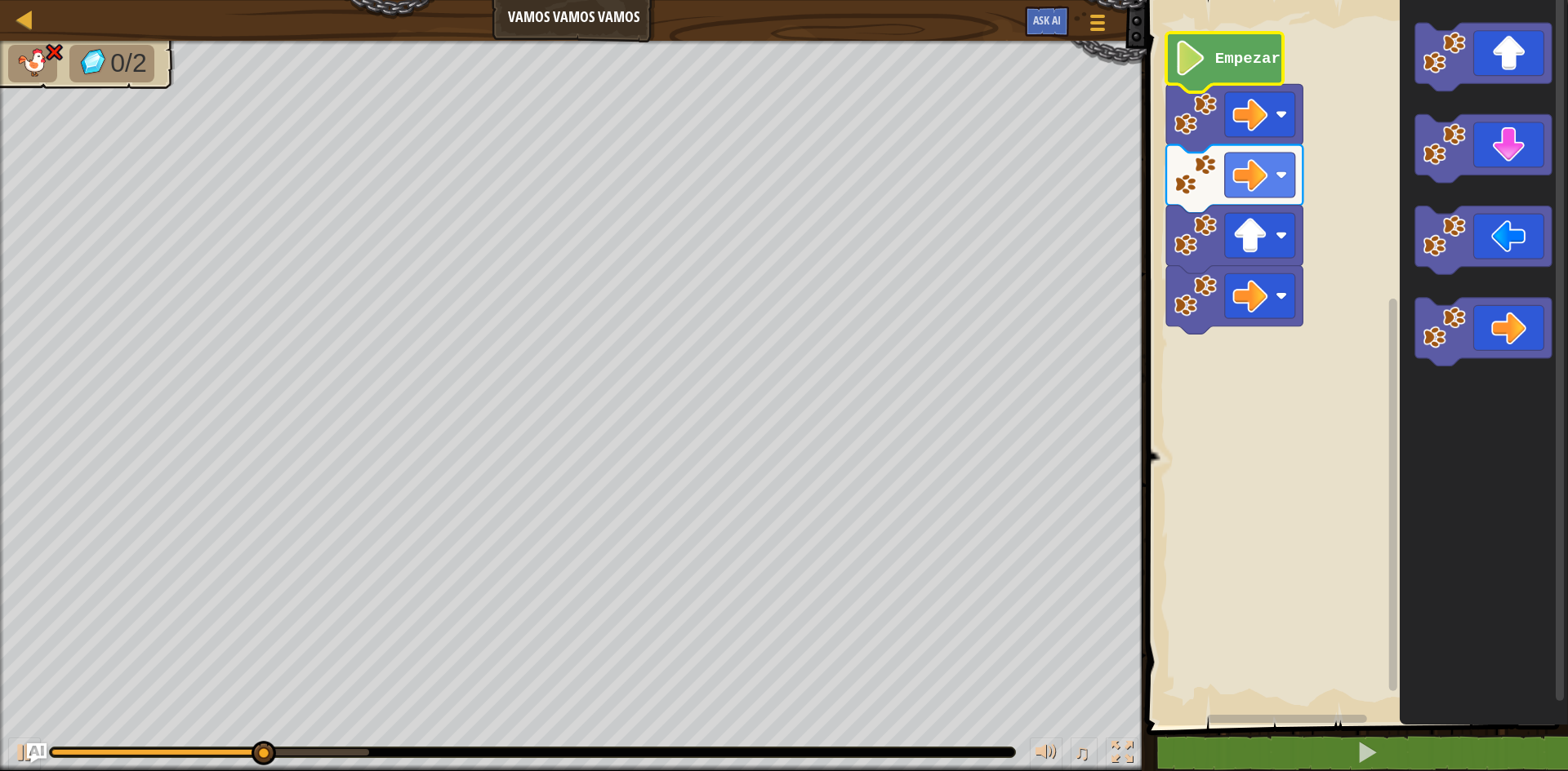
click at [1239, 58] on text "Empezar" at bounding box center [1247, 59] width 66 height 18
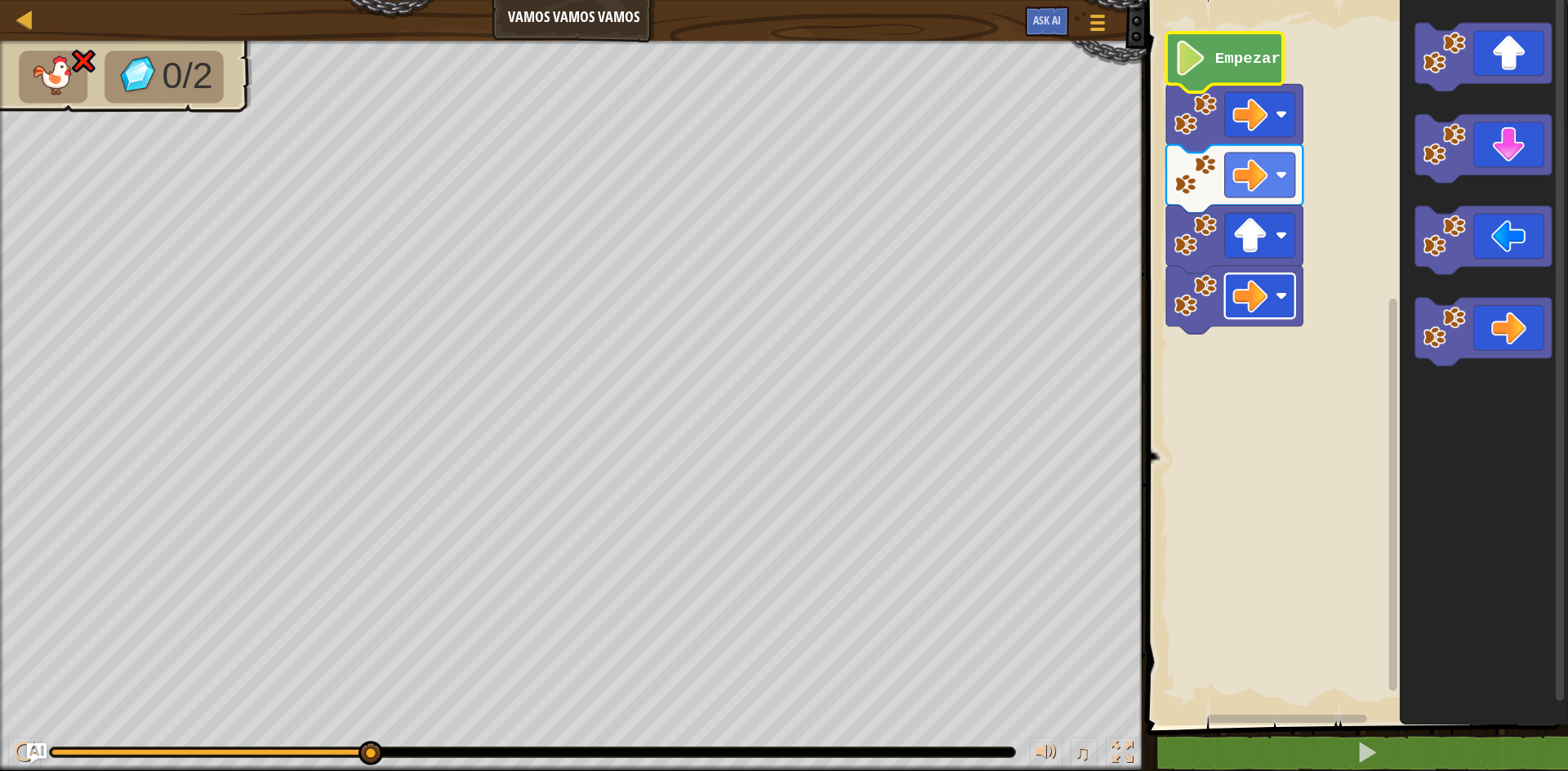
click at [1276, 298] on image "Espacio de trabajo de Blockly" at bounding box center [1280, 295] width 11 height 11
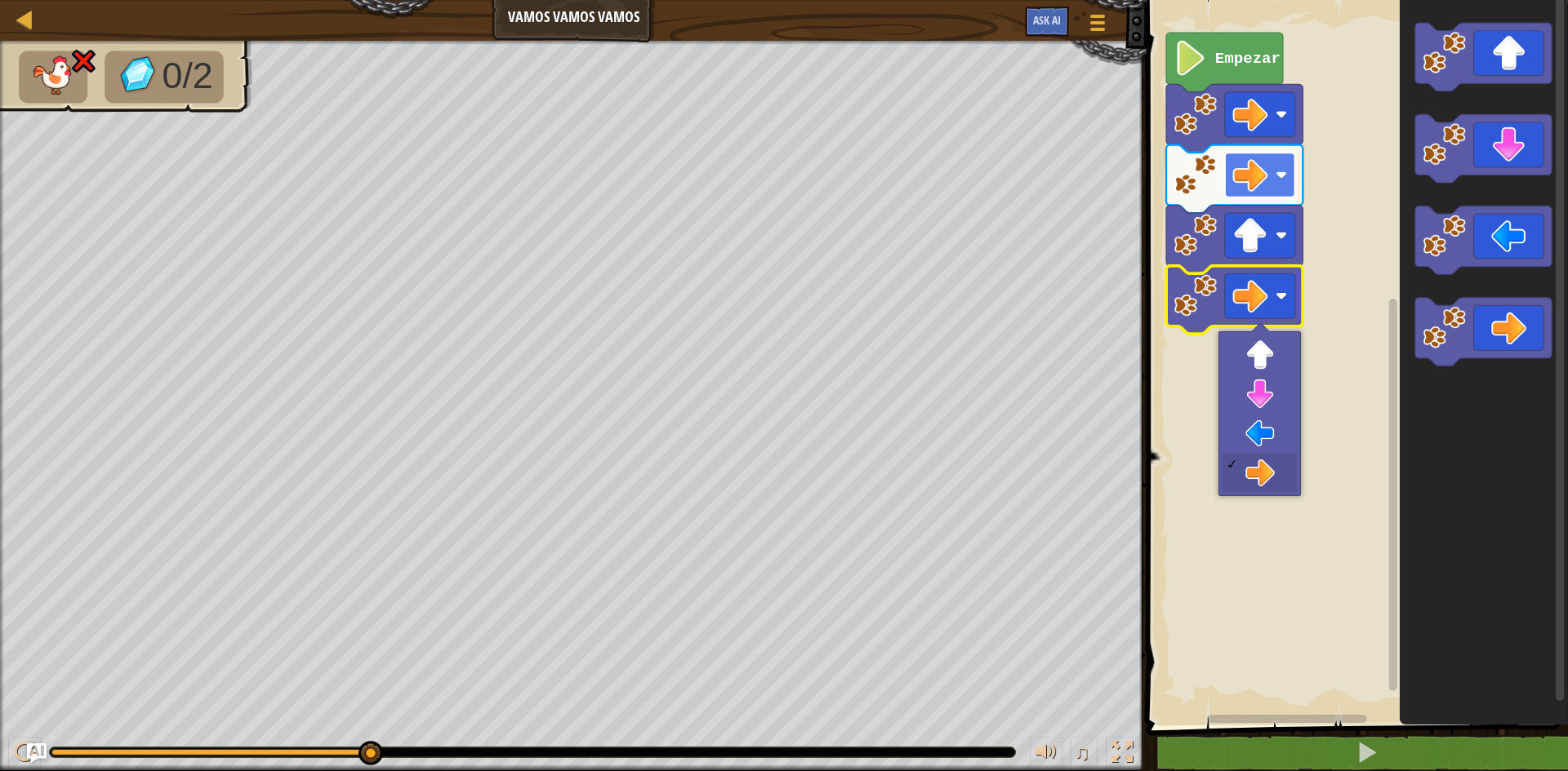
click at [1269, 185] on rect "Espacio de trabajo de Blockly" at bounding box center [1260, 175] width 70 height 45
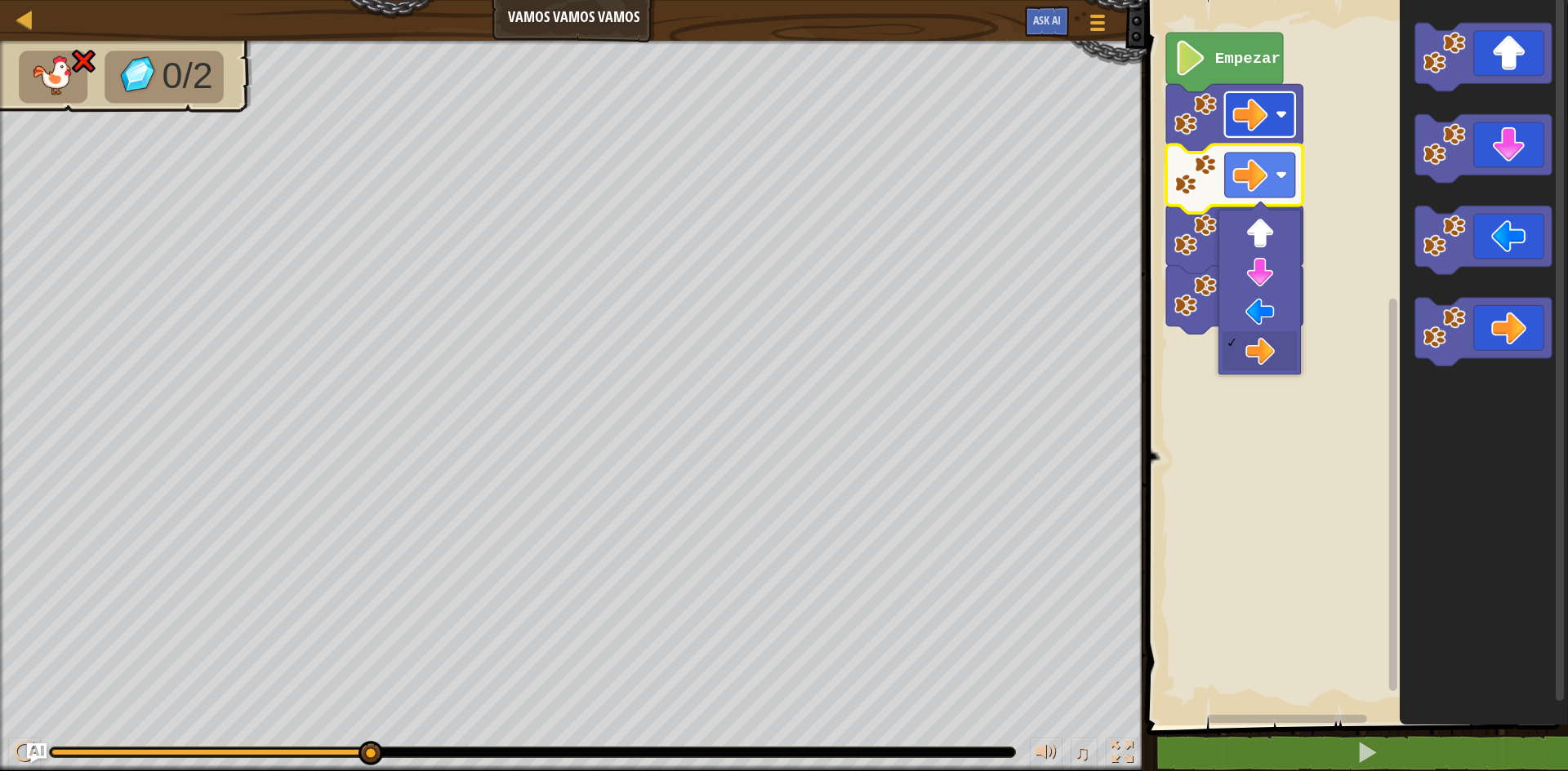
click at [1273, 129] on rect "Espacio de trabajo de Blockly" at bounding box center [1260, 115] width 70 height 45
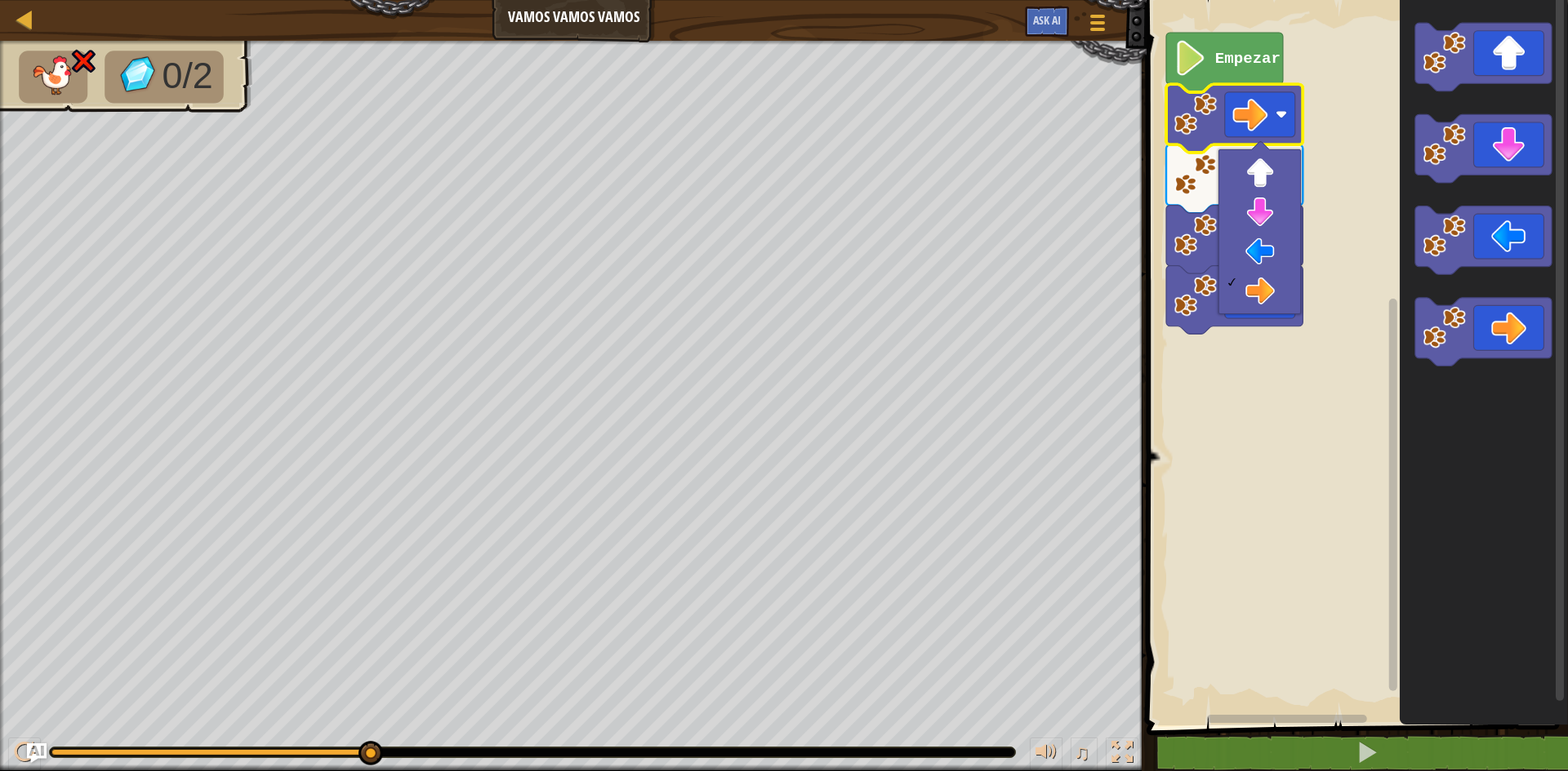
click at [1338, 110] on rect "Espacio de trabajo de Blockly" at bounding box center [1354, 359] width 426 height 734
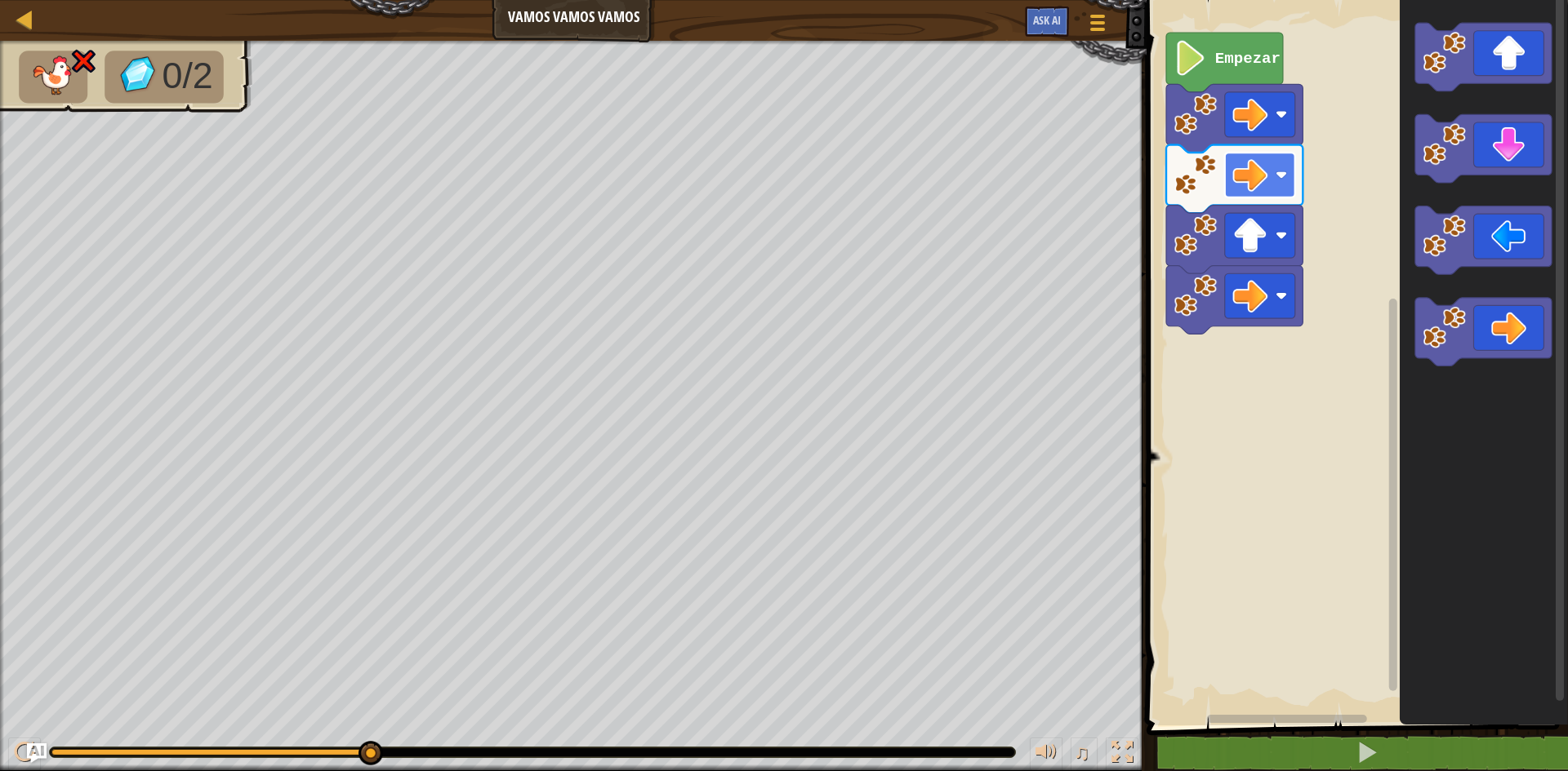
click at [1284, 160] on rect "Espacio de trabajo de Blockly" at bounding box center [1260, 175] width 70 height 45
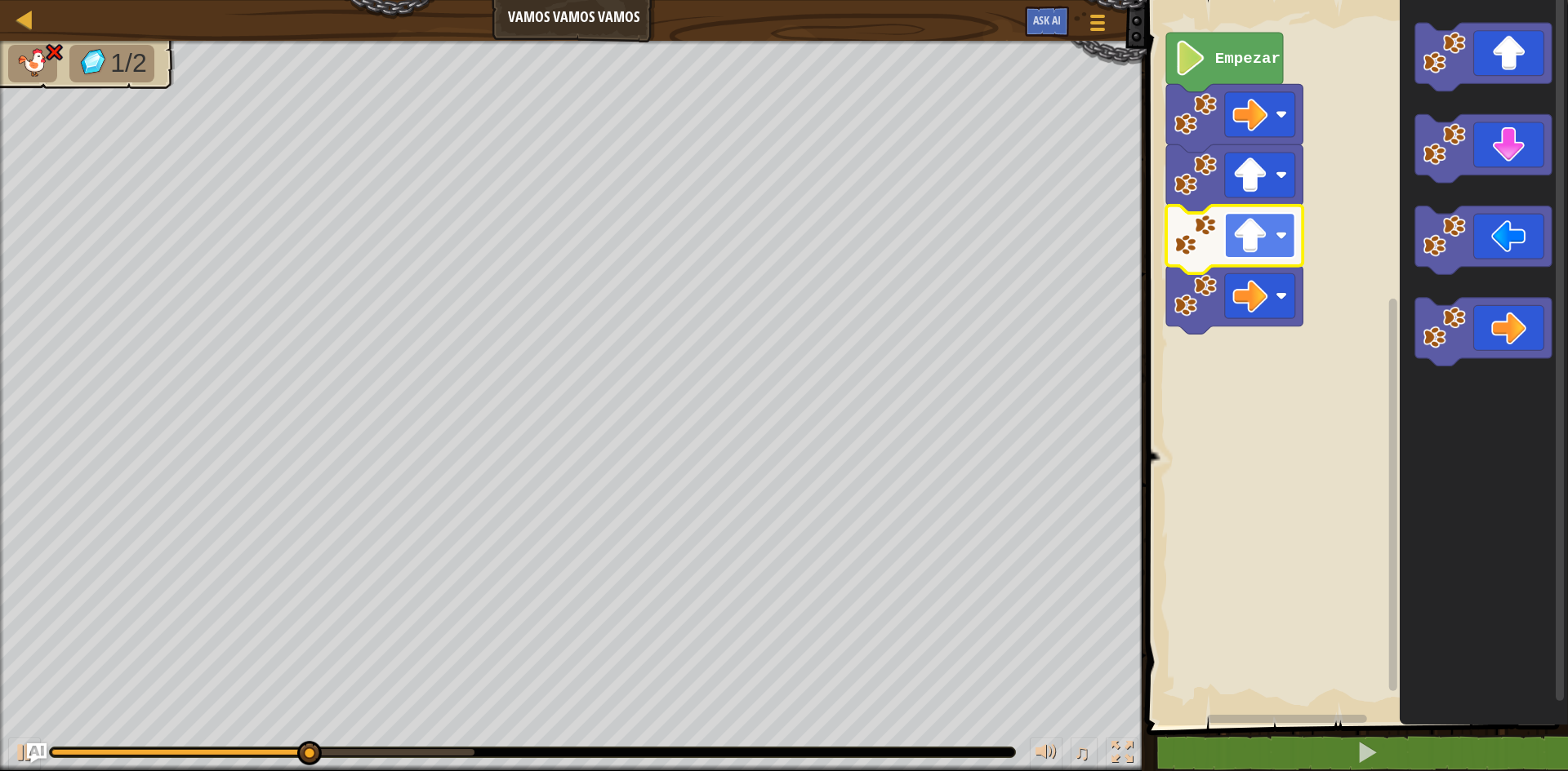
click at [1278, 225] on rect "Espacio de trabajo de Blockly" at bounding box center [1260, 236] width 70 height 45
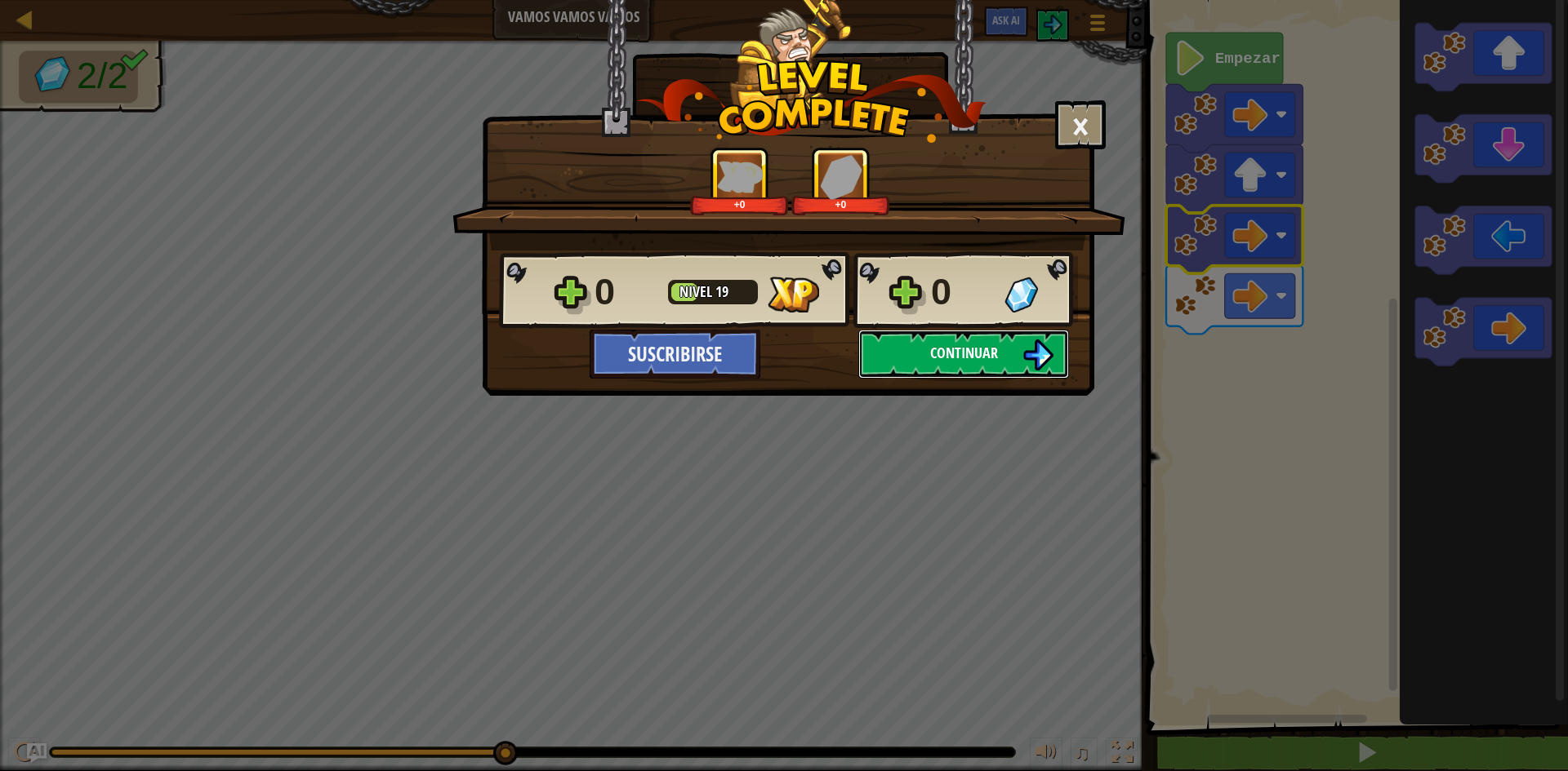
click at [974, 359] on span "Continuar" at bounding box center [963, 353] width 67 height 21
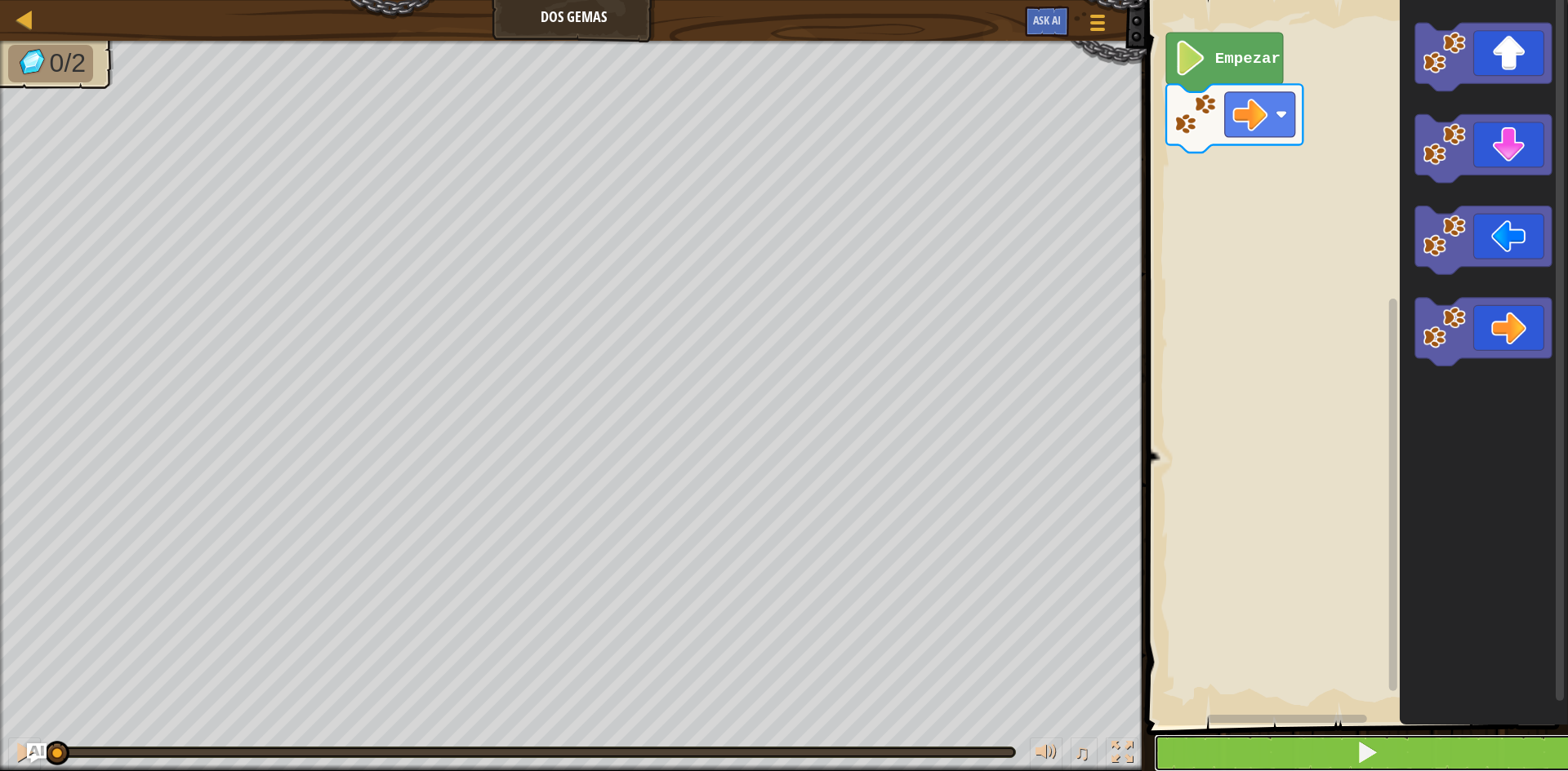
click at [1325, 747] on button at bounding box center [1366, 753] width 426 height 37
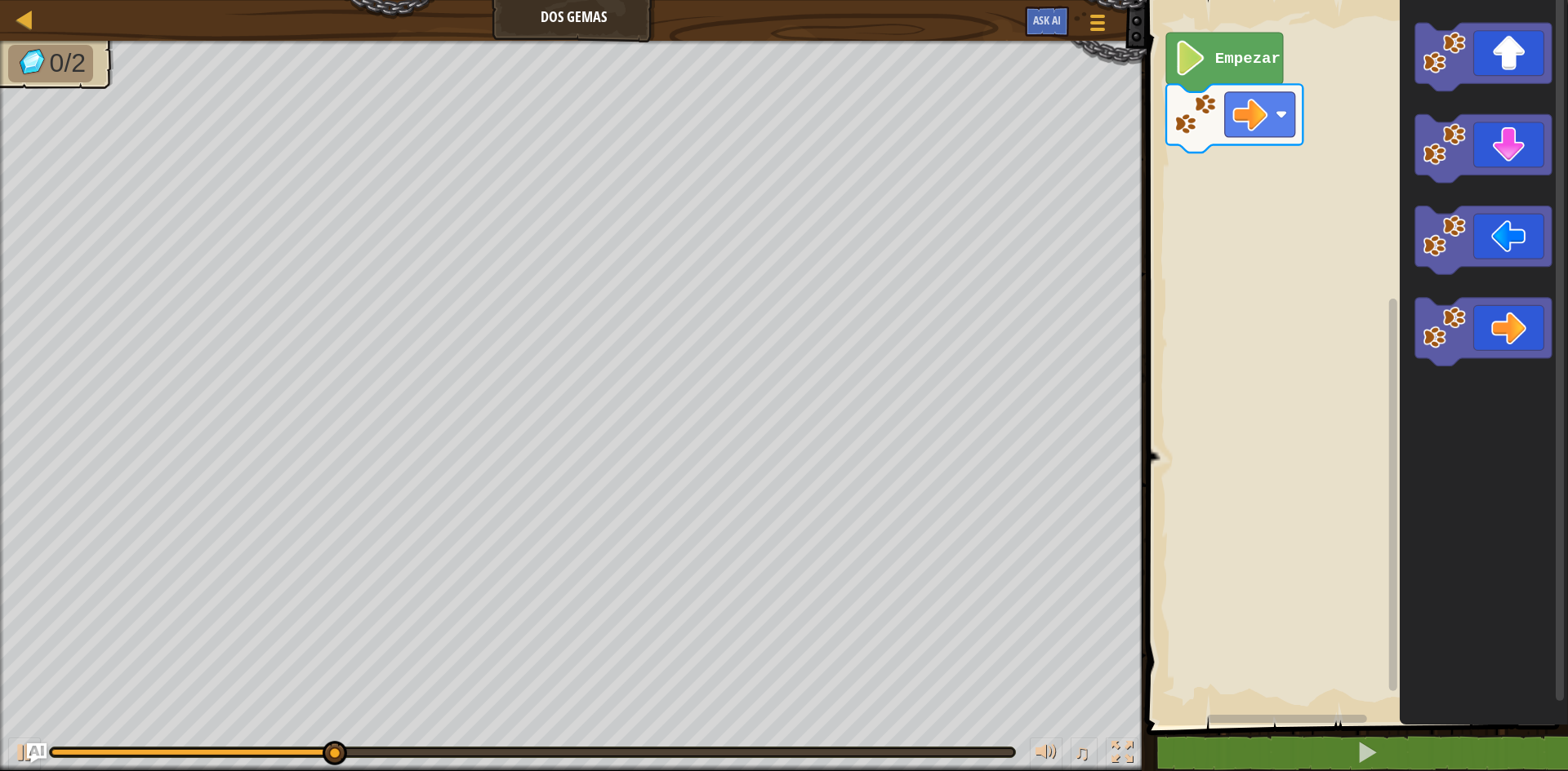
click at [1265, 75] on icon "Espacio de trabajo de Blockly" at bounding box center [1224, 62] width 117 height 60
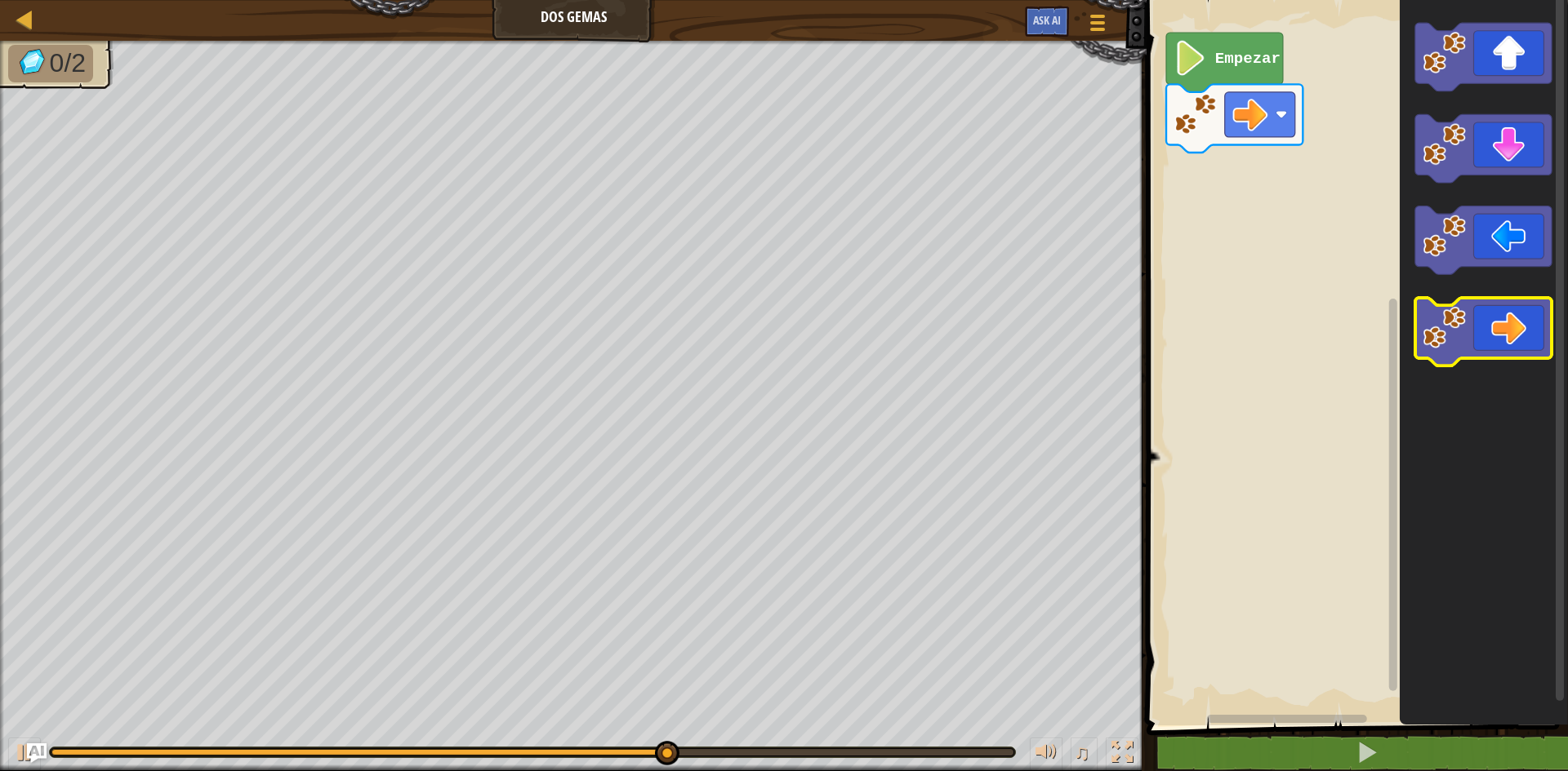
click at [1501, 321] on icon "Espacio de trabajo de Blockly" at bounding box center [1483, 332] width 136 height 68
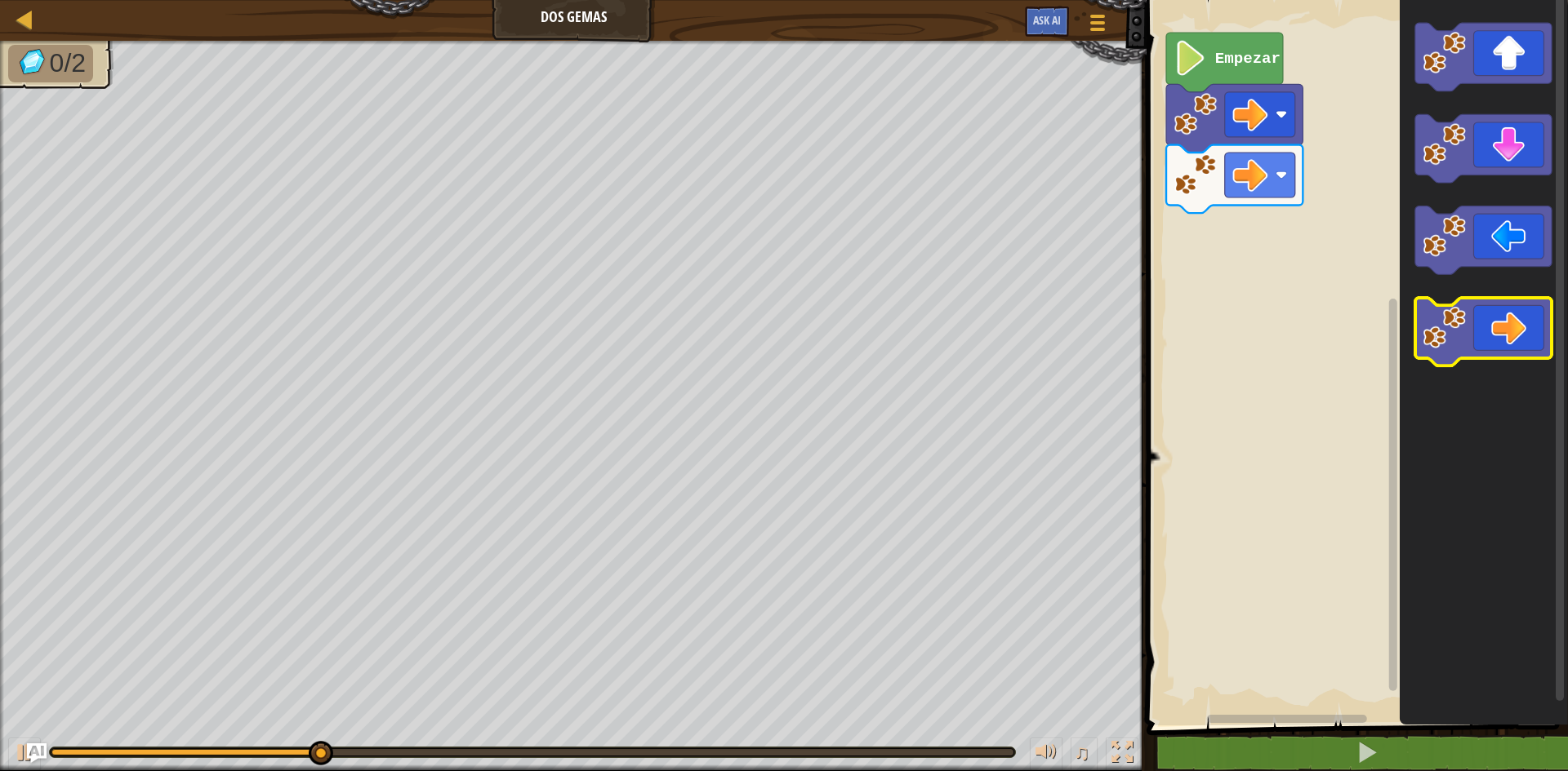
click at [1501, 321] on icon "Espacio de trabajo de Blockly" at bounding box center [1483, 332] width 136 height 68
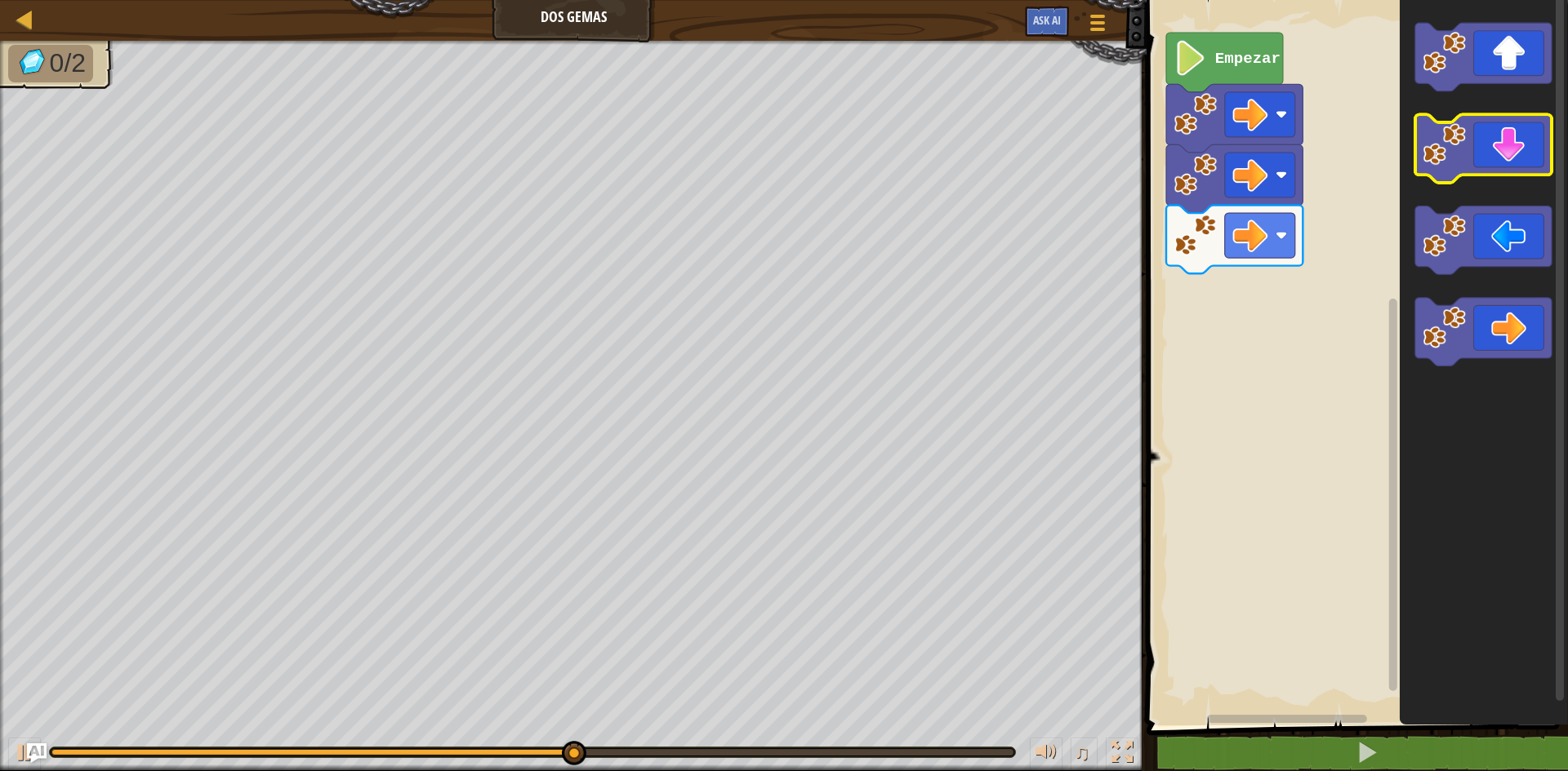
click at [1505, 140] on icon "Espacio de trabajo de Blockly" at bounding box center [1483, 149] width 136 height 68
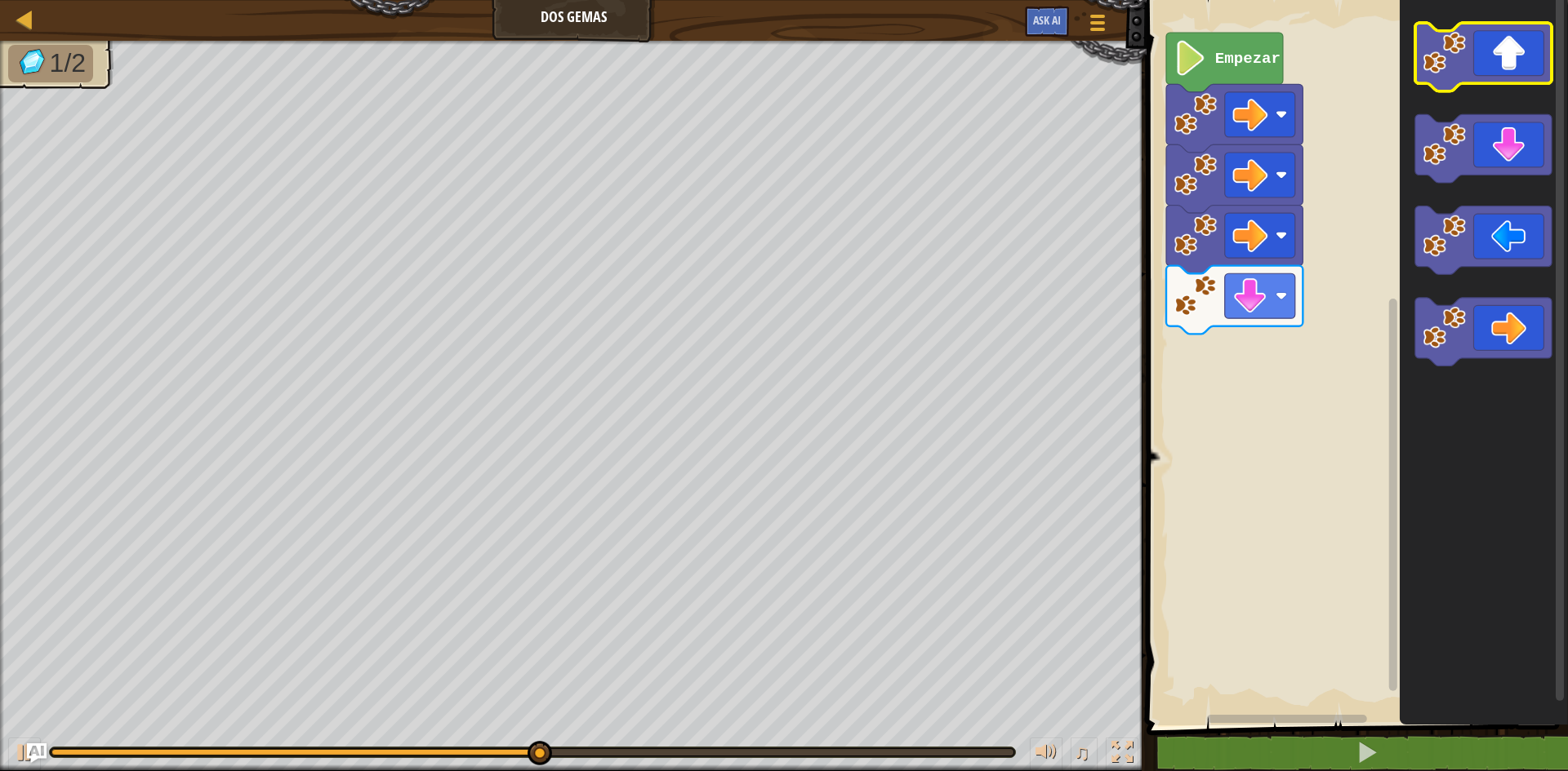
click at [1499, 41] on icon "Espacio de trabajo de Blockly" at bounding box center [1483, 56] width 136 height 68
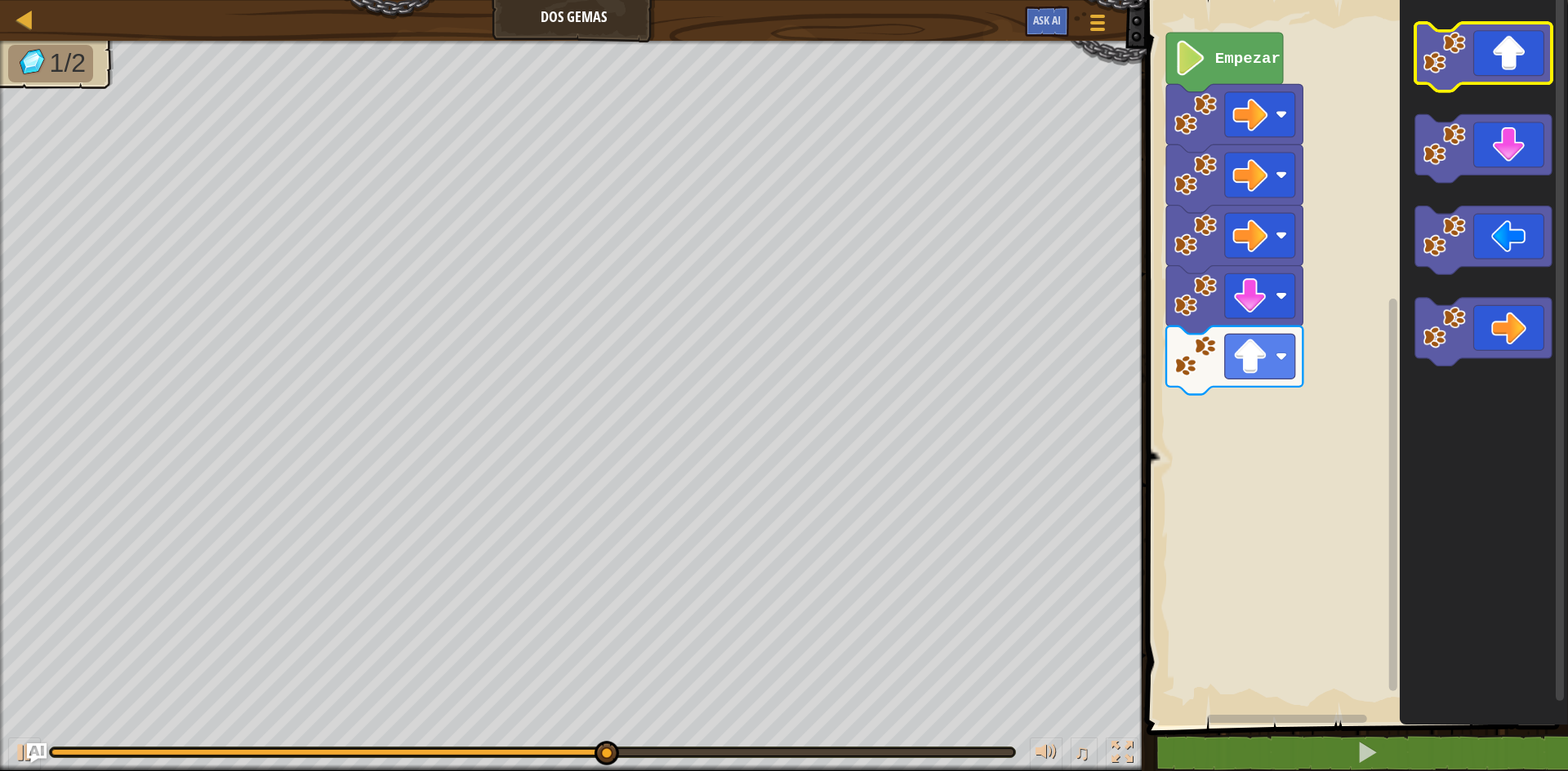
click at [1502, 52] on icon "Espacio de trabajo de Blockly" at bounding box center [1483, 56] width 136 height 68
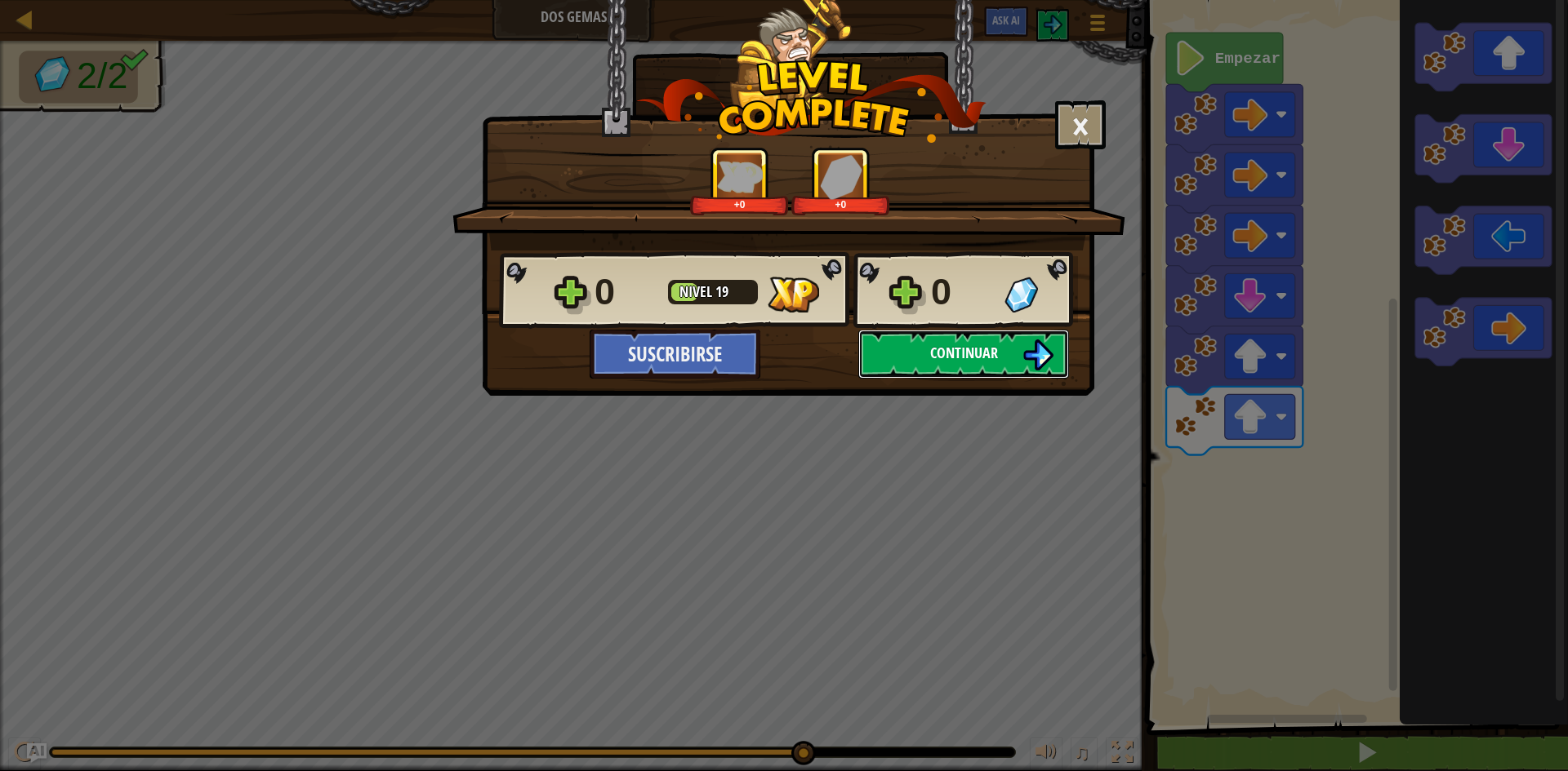
click at [970, 349] on span "Continuar" at bounding box center [963, 353] width 67 height 21
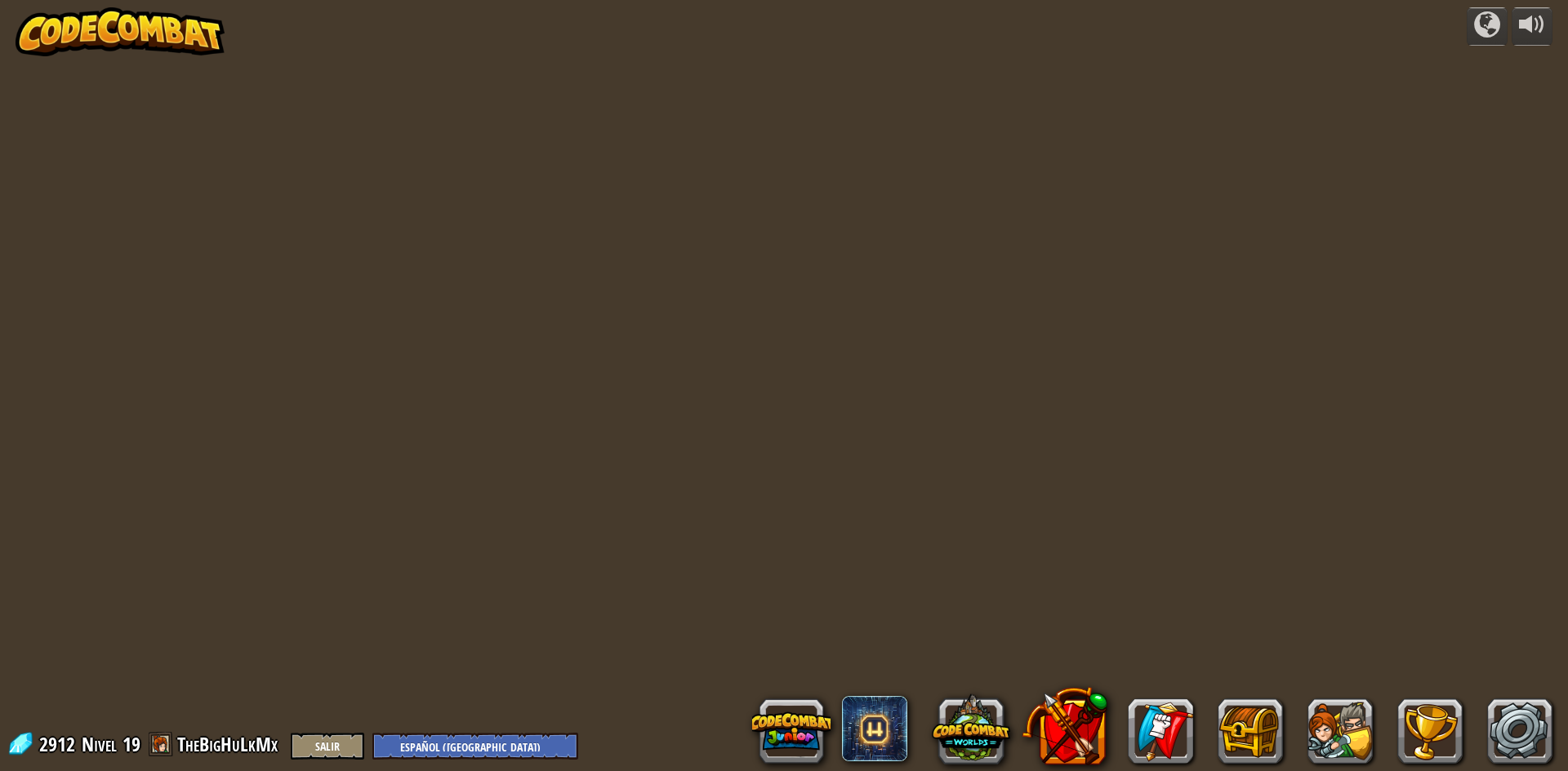
select select "es-419"
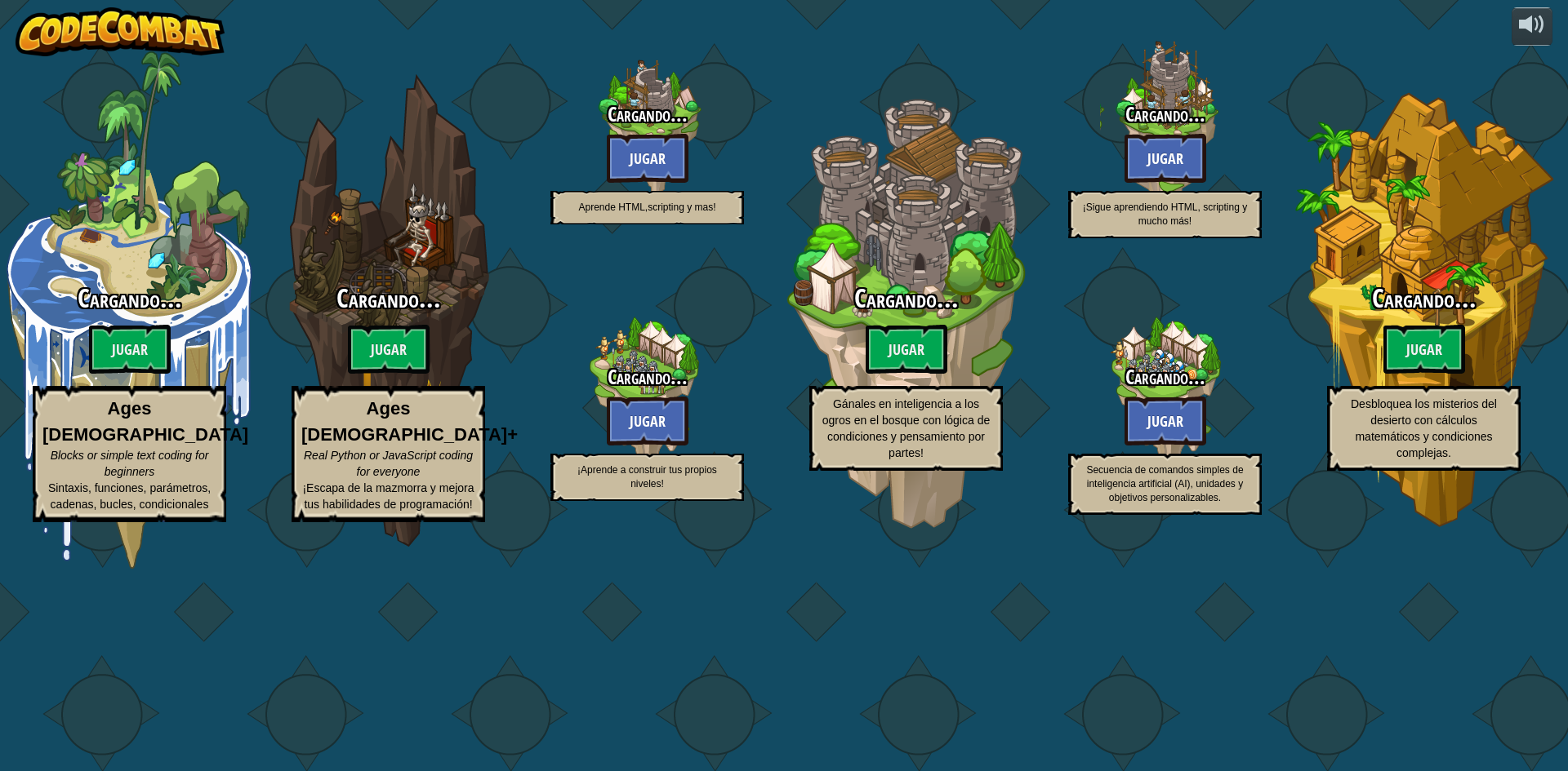
select select "es-419"
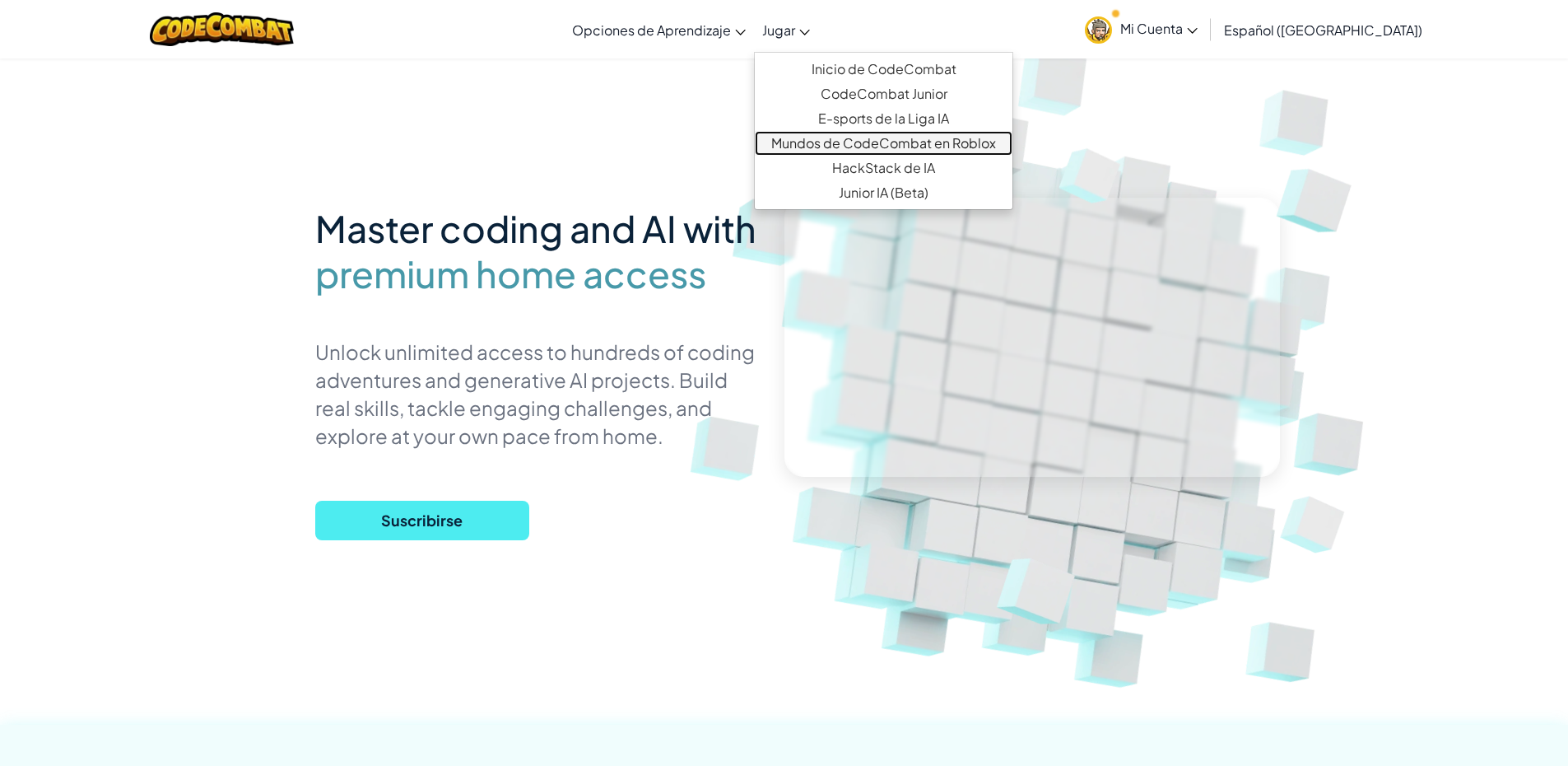
click at [936, 147] on link "Mundos de CodeCombat en Roblox" at bounding box center [884, 143] width 258 height 24
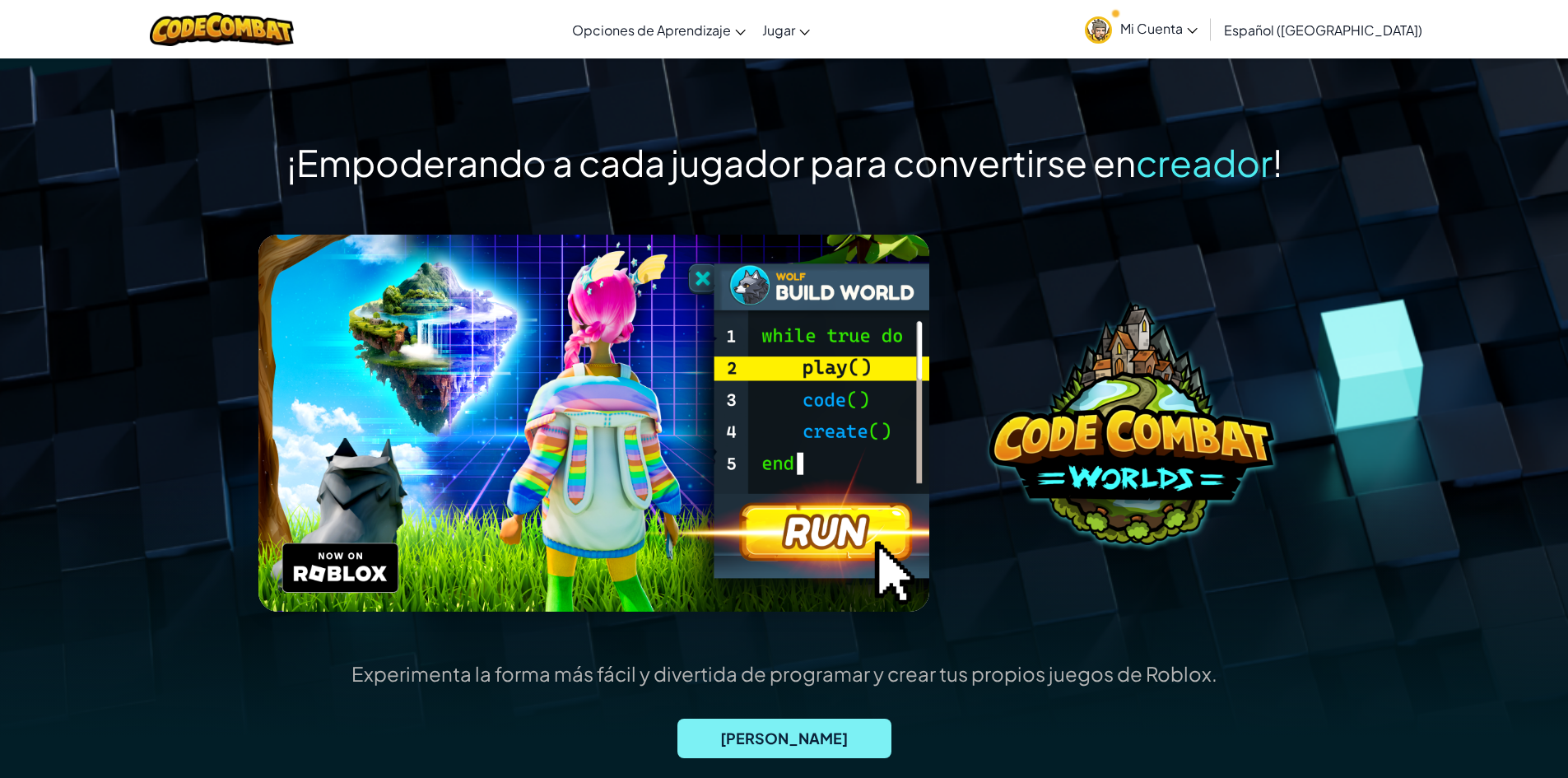
click at [822, 743] on span "[PERSON_NAME]" at bounding box center [785, 738] width 214 height 39
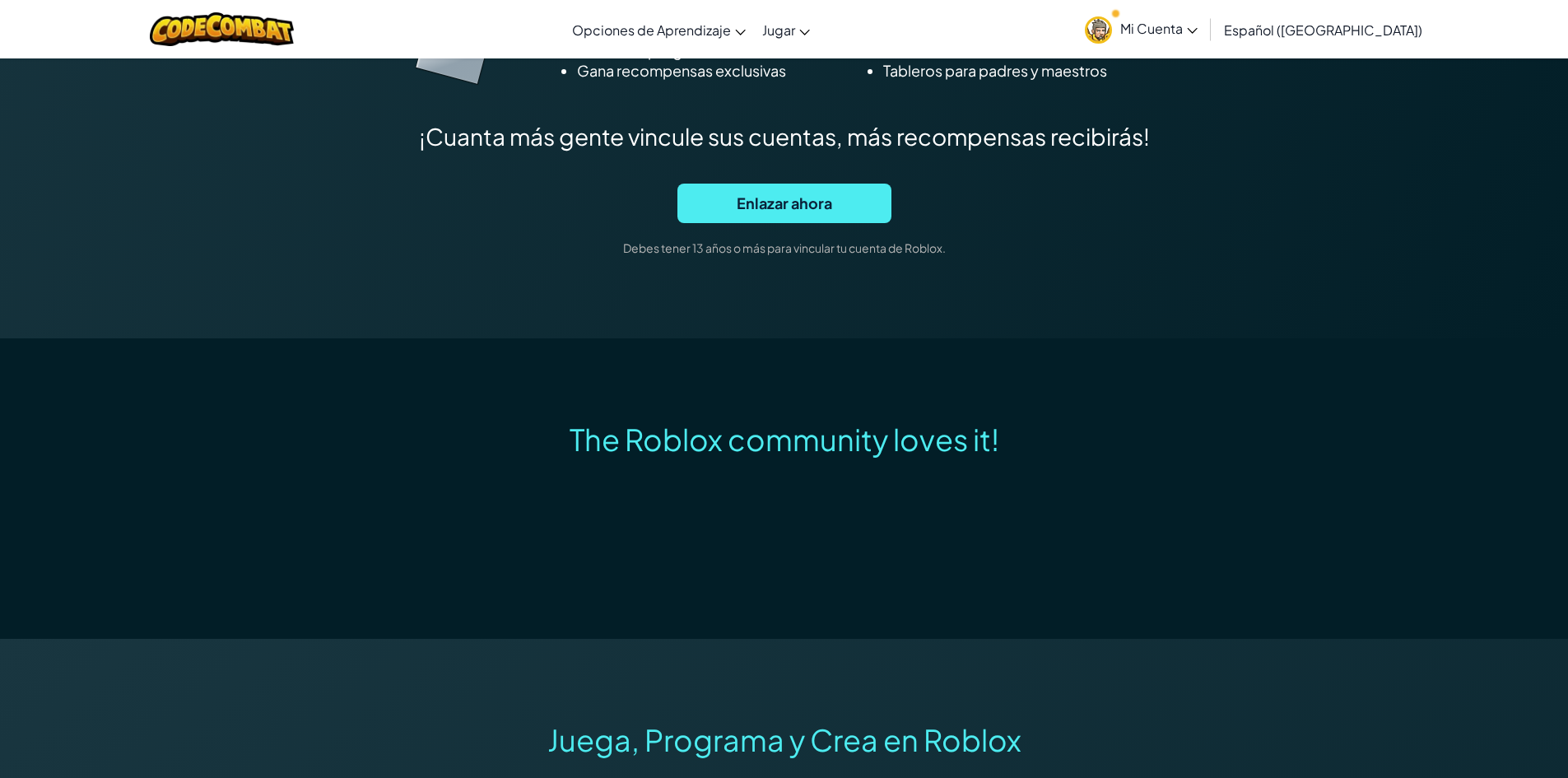
scroll to position [1317, 0]
